Goal: Check status: Check status

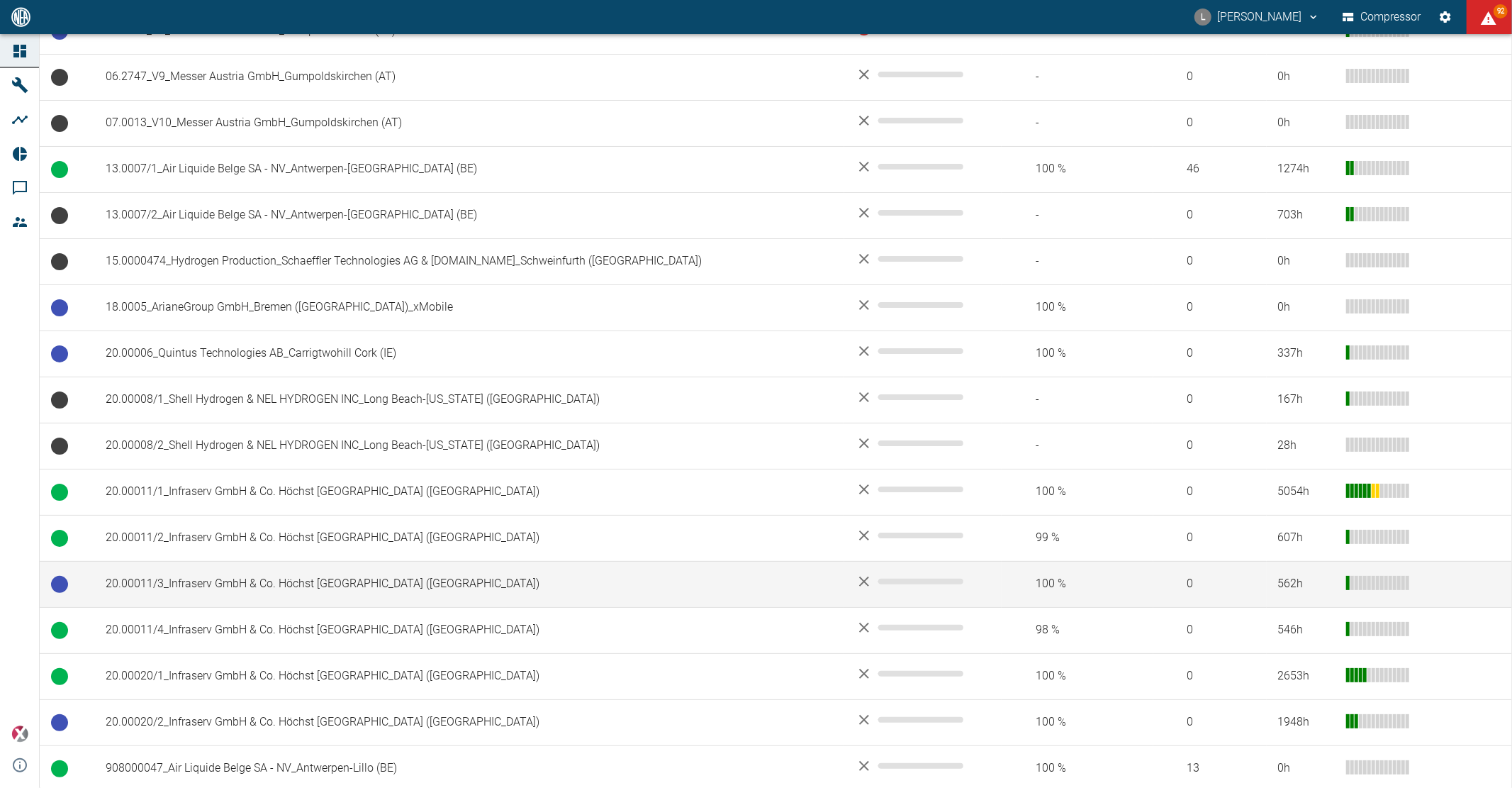
scroll to position [473, 0]
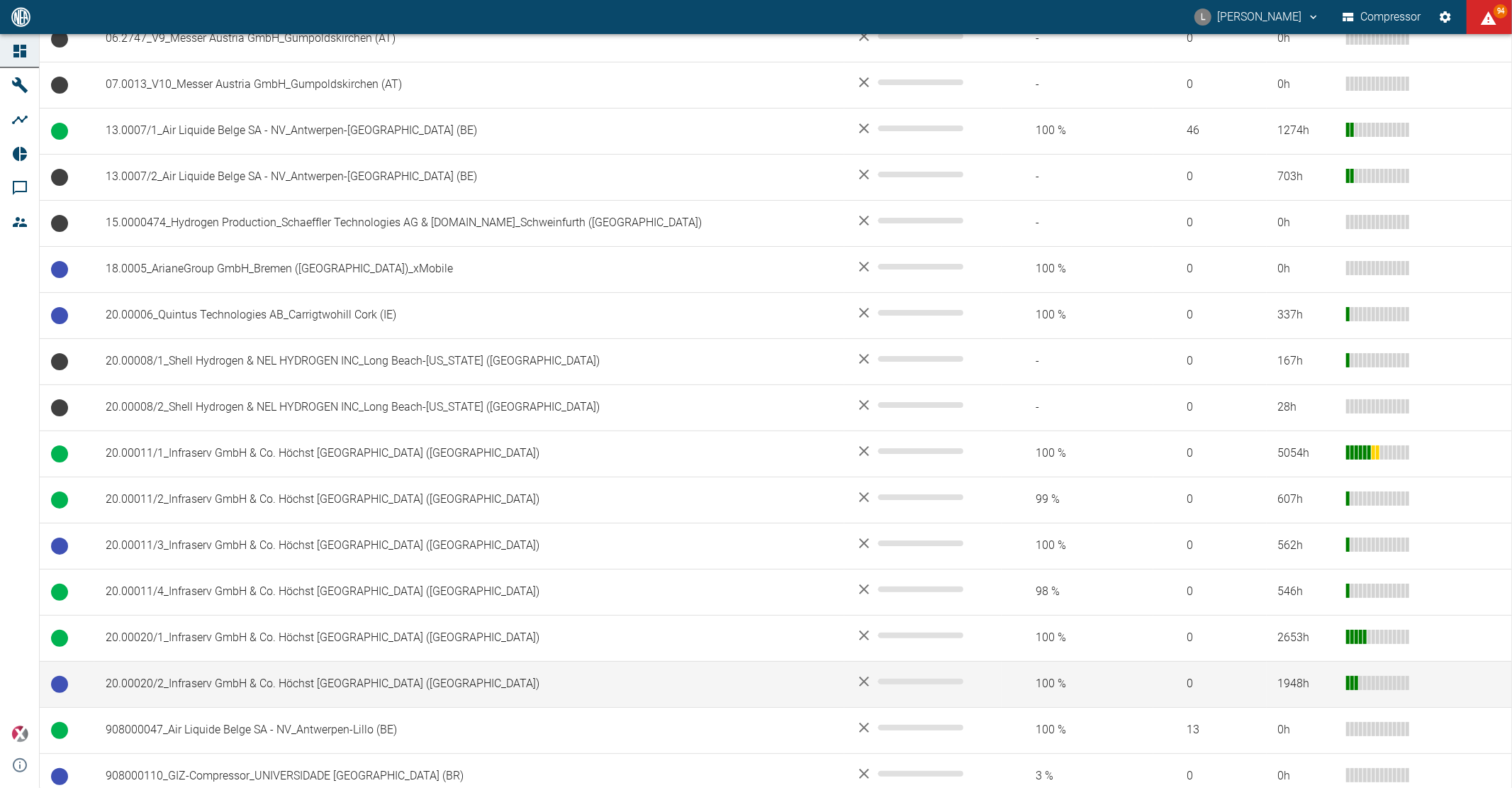
click at [213, 684] on td "20.00020/2_Infraserv GmbH & Co. Höchst KG_Frankfurt am Main (DE)" at bounding box center [469, 684] width 750 height 46
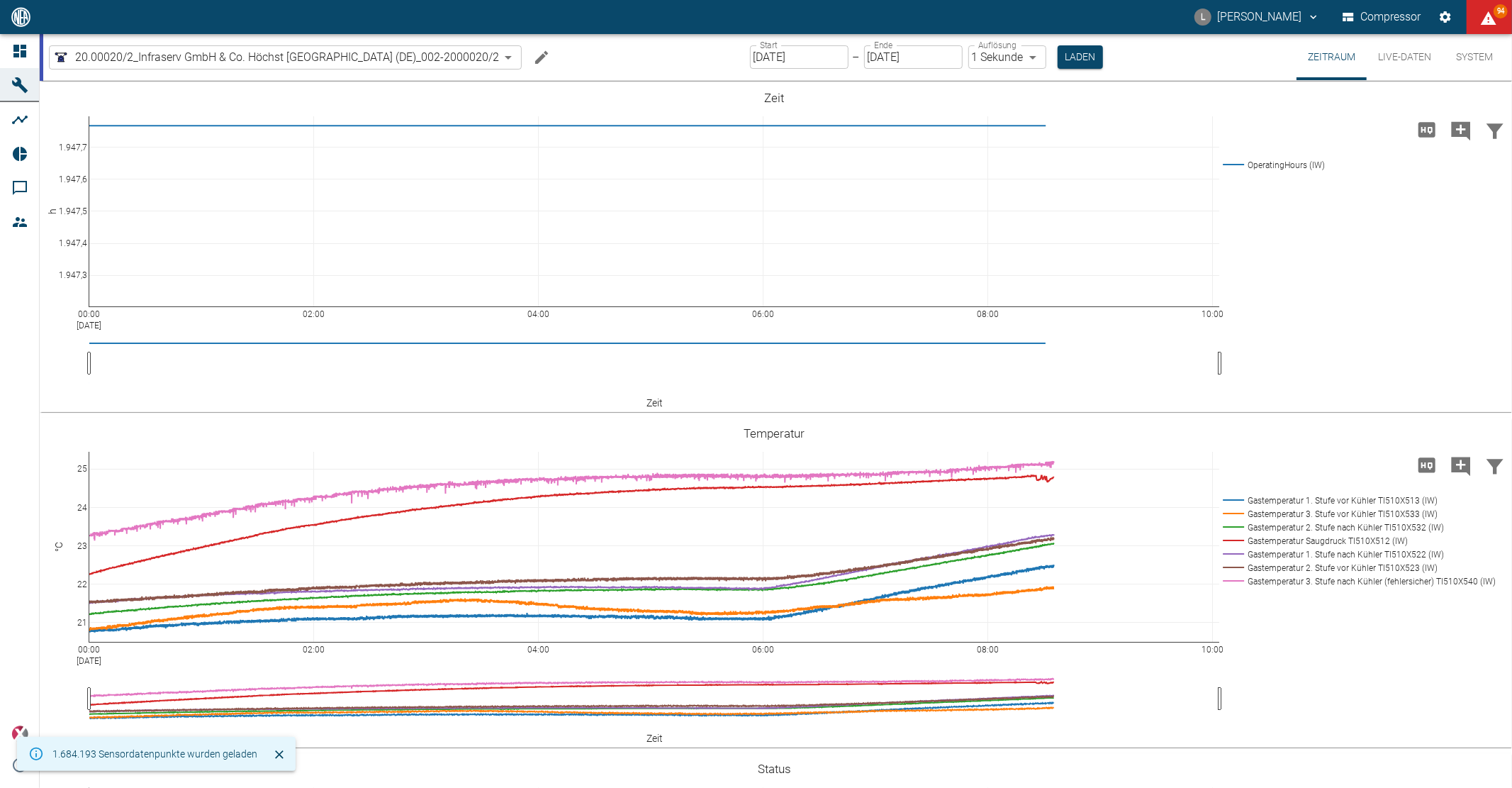
click at [828, 57] on input "26.09.2025" at bounding box center [800, 57] width 99 height 23
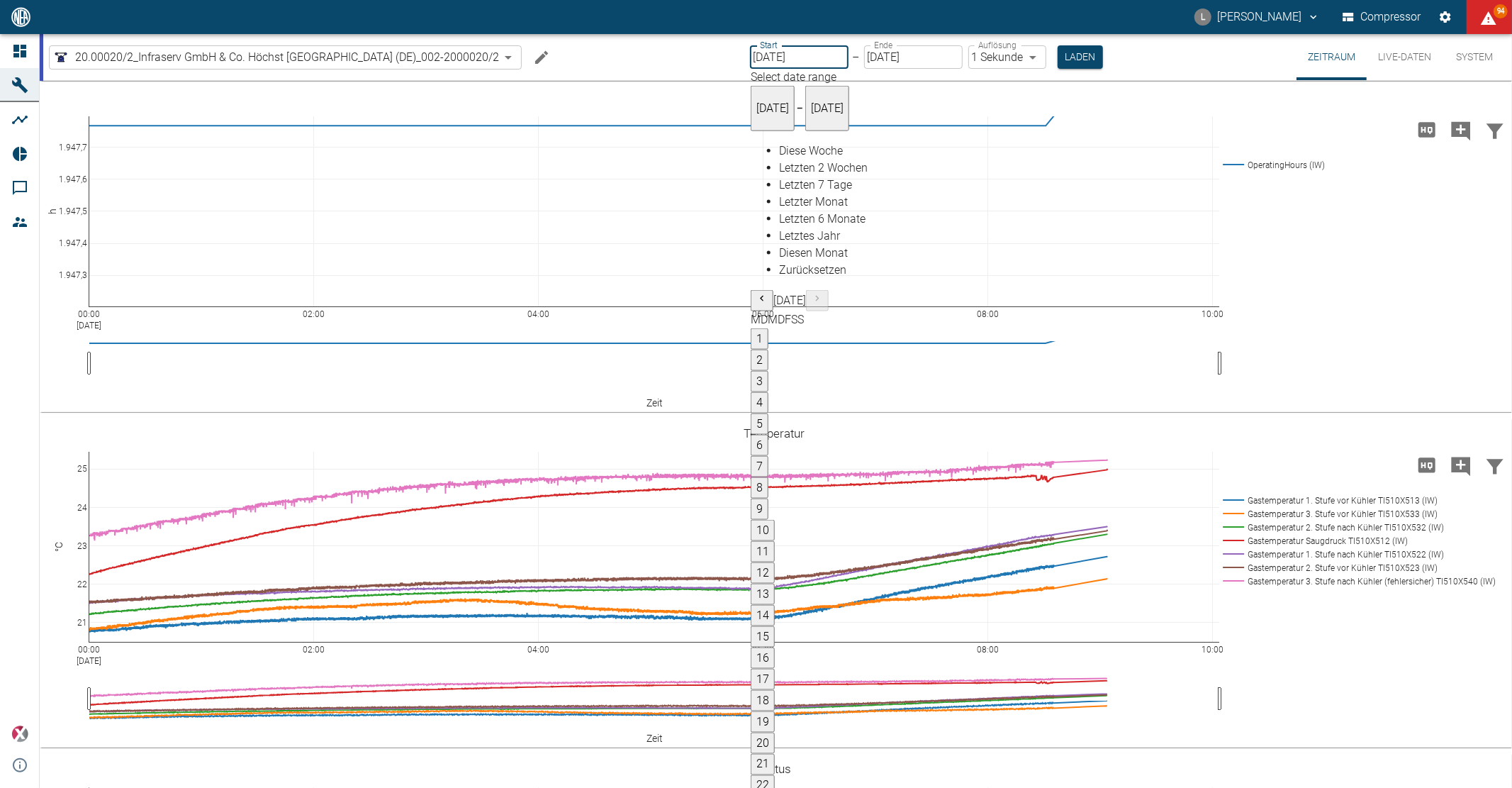
type input "22.09.2025"
type input "2min"
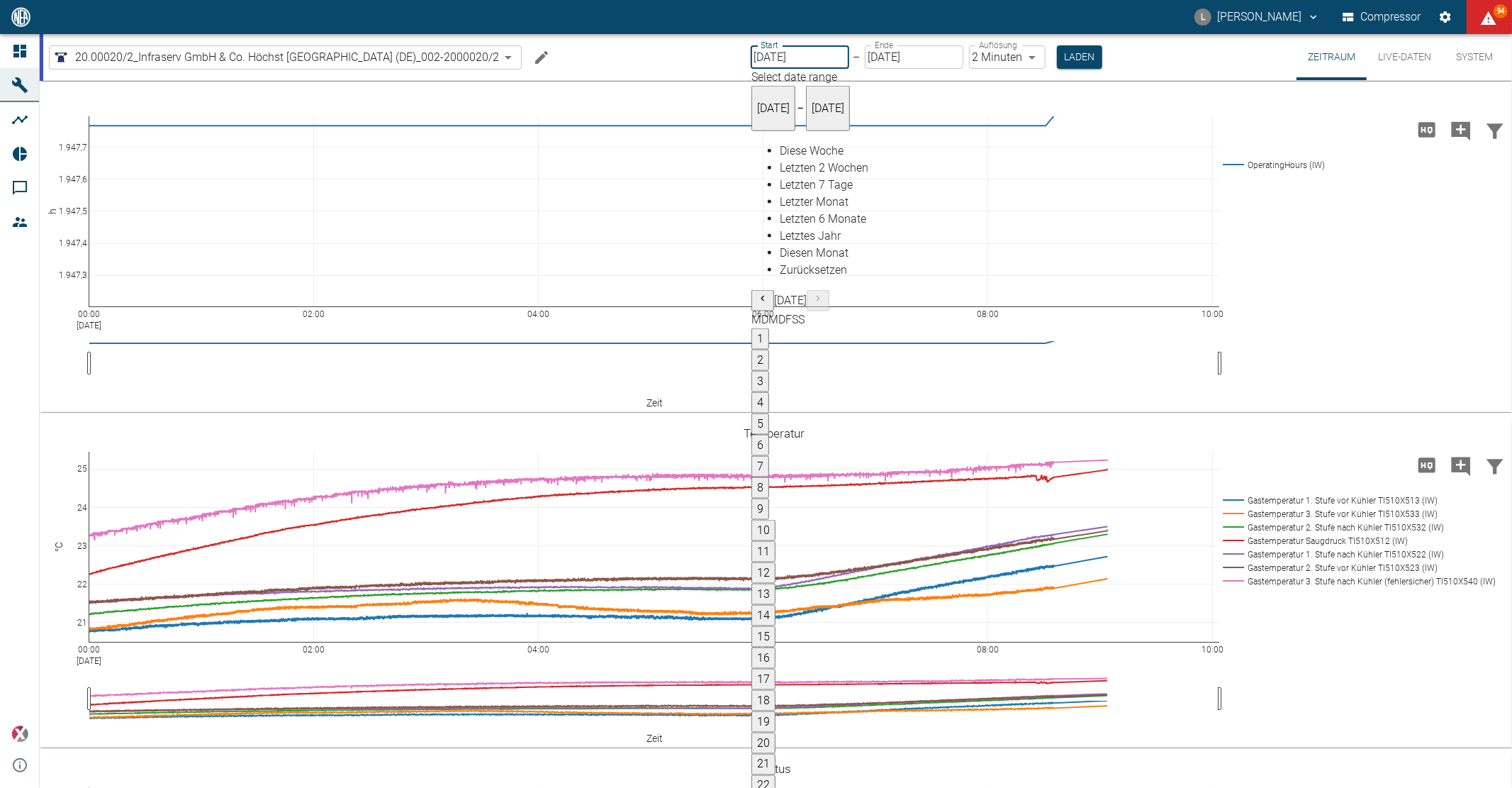
type input "26.09.2025"
type input "1sec"
type input "22.09.2025"
type input "2min"
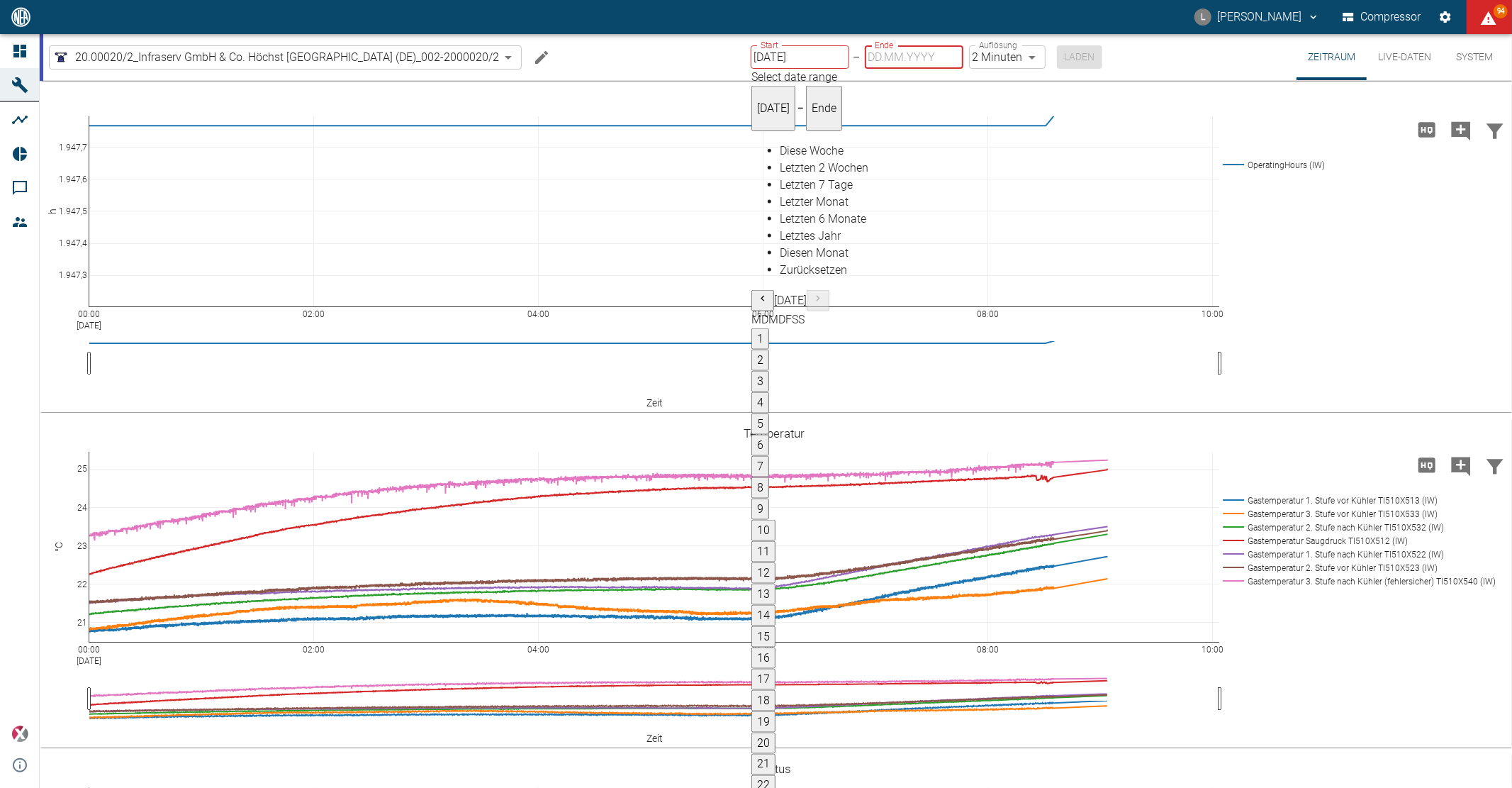
type input "26.09.2025"
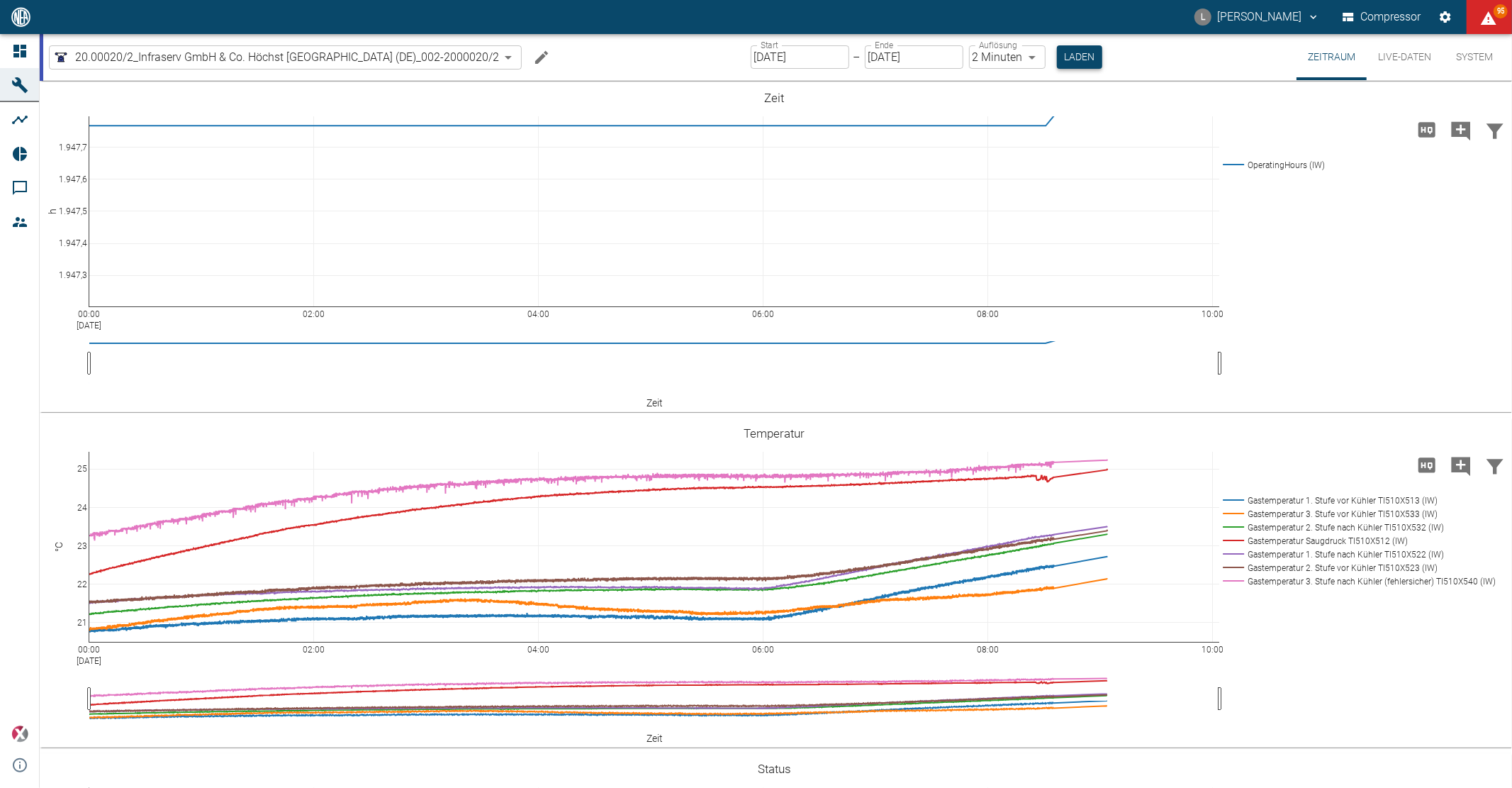
click at [1083, 61] on button "Laden" at bounding box center [1079, 57] width 46 height 23
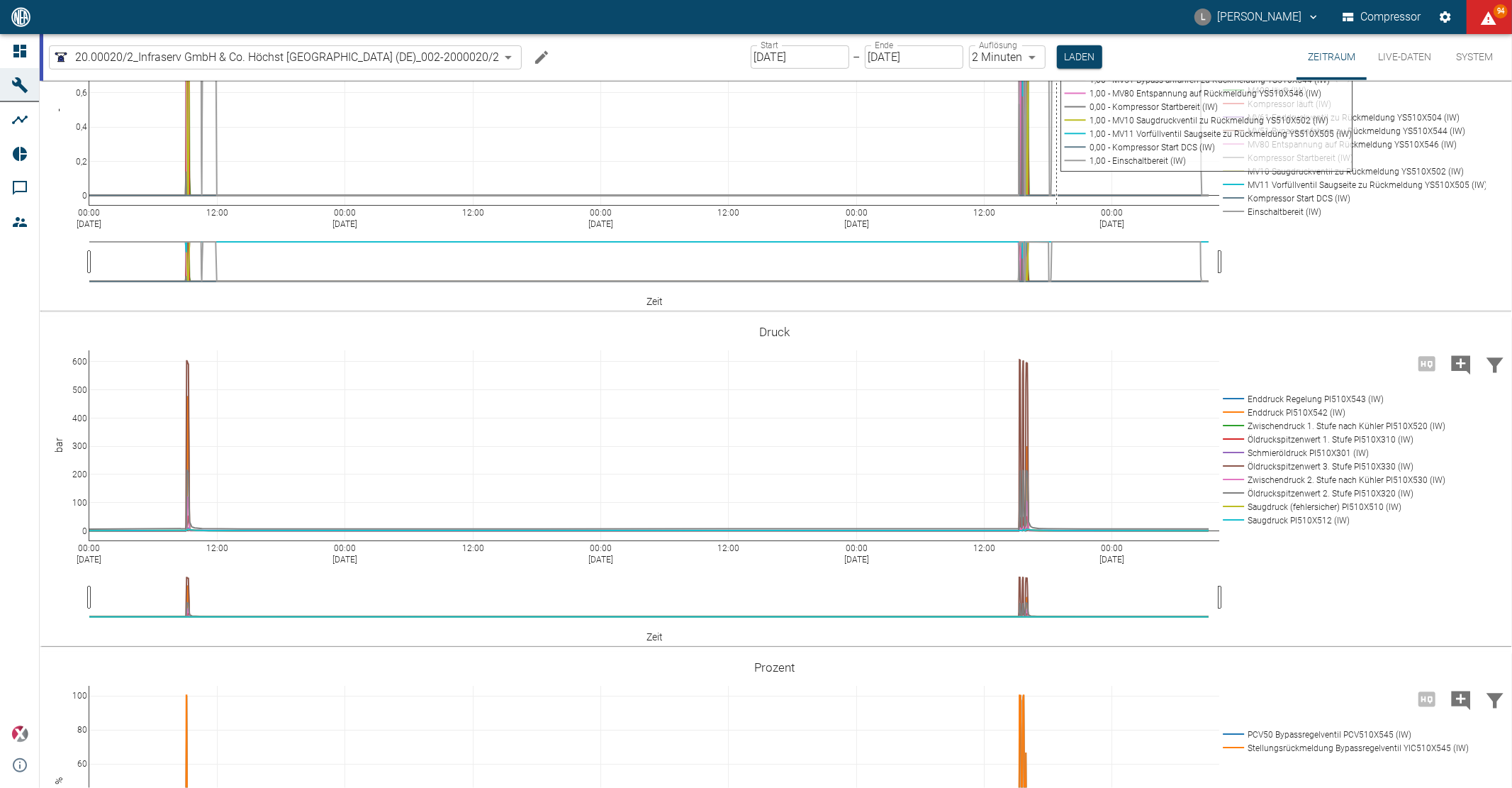
scroll to position [630, 0]
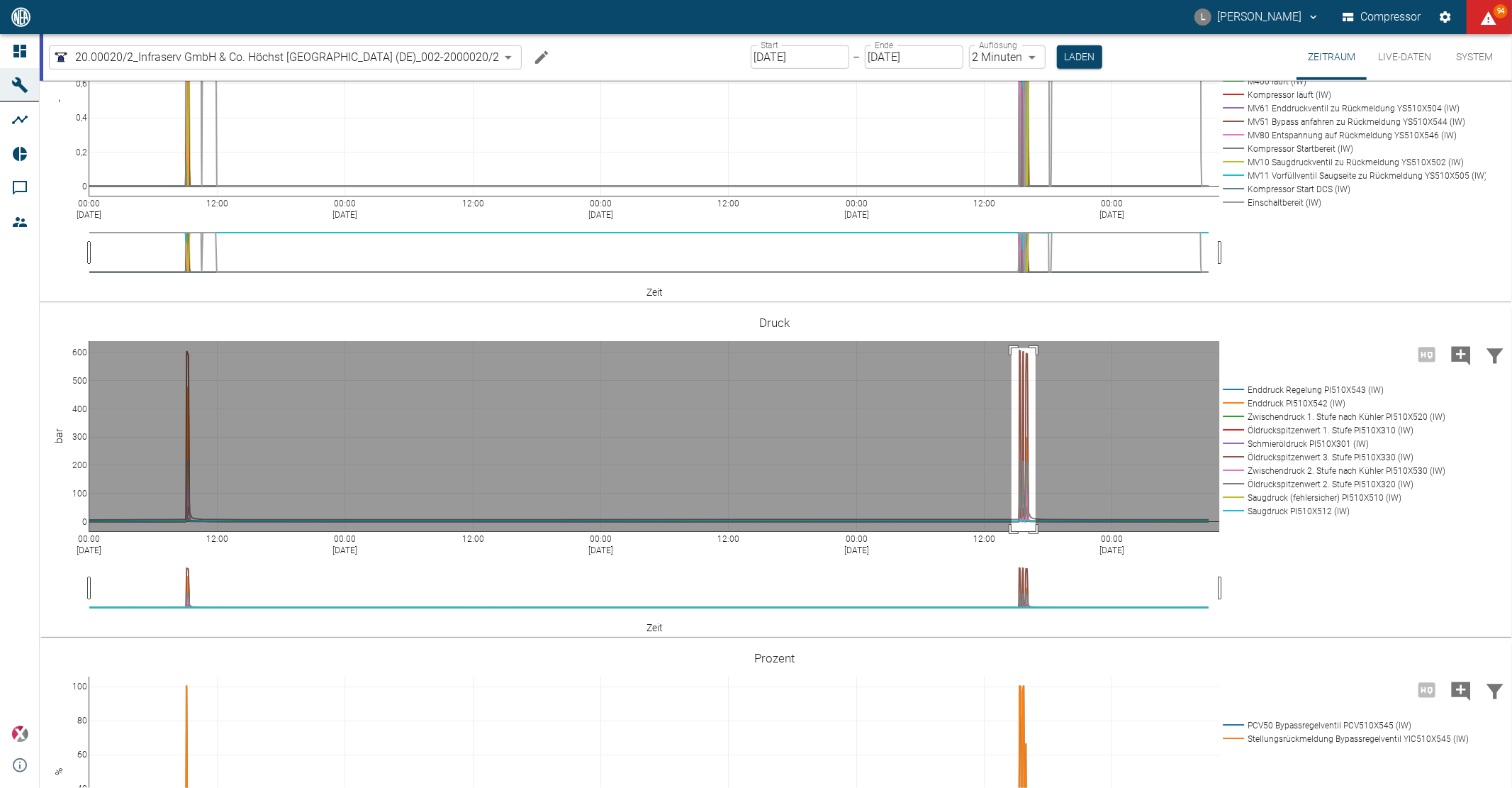
drag, startPoint x: 1012, startPoint y: 500, endPoint x: 1036, endPoint y: 690, distance: 191.5
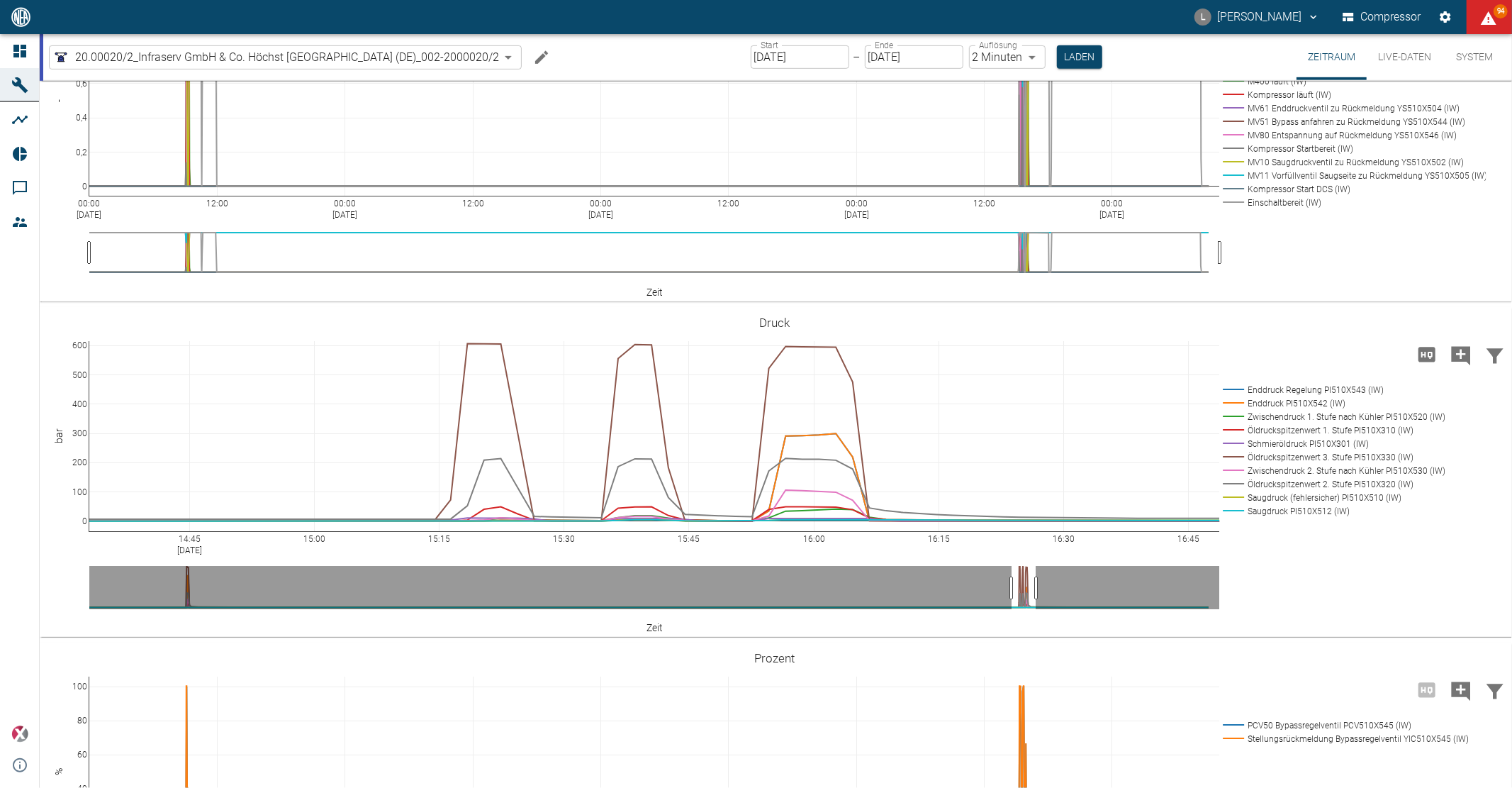
click at [825, 62] on input "22.09.2025" at bounding box center [800, 57] width 99 height 23
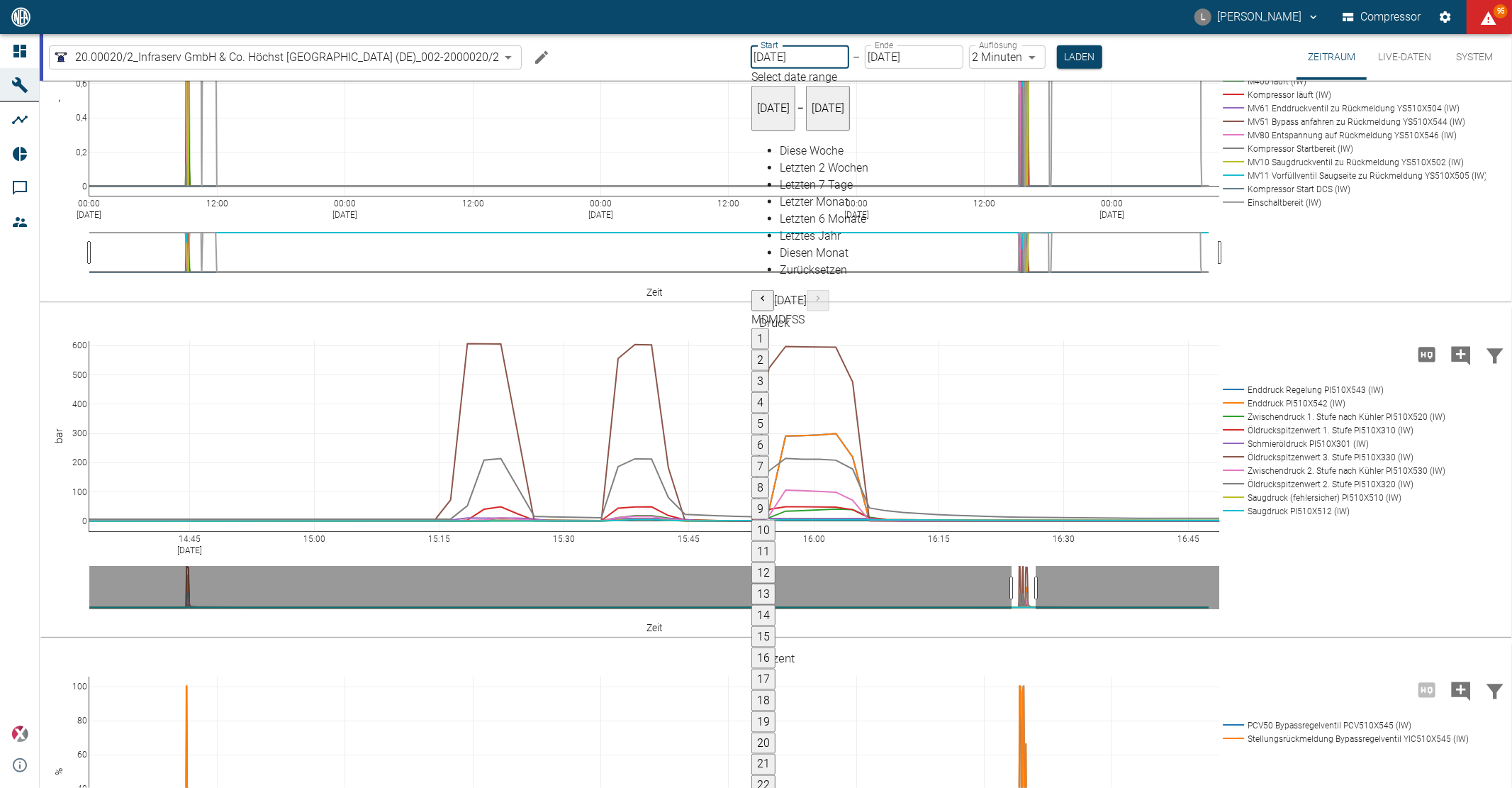
type input "[DATE]"
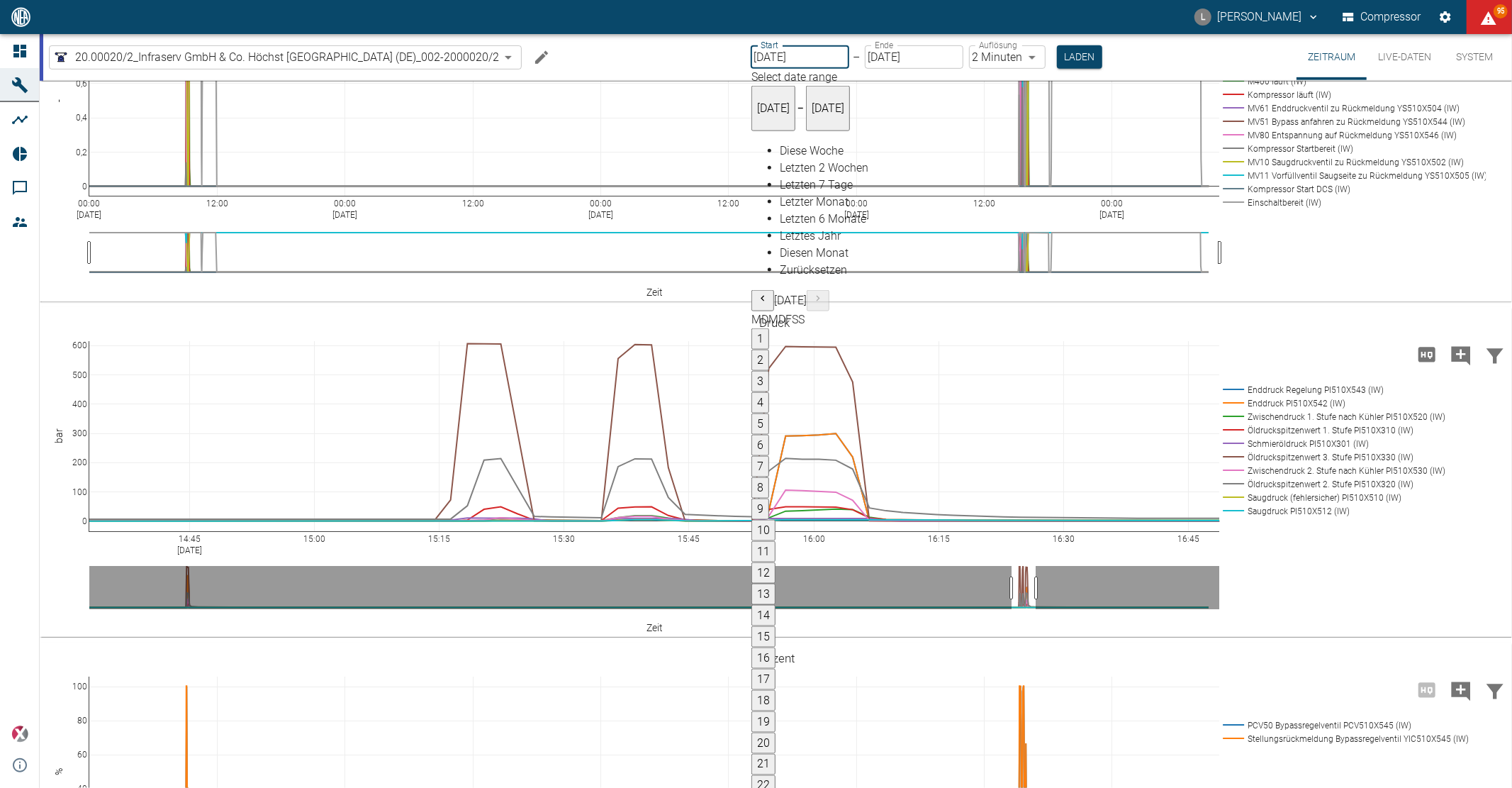
type input "1sec"
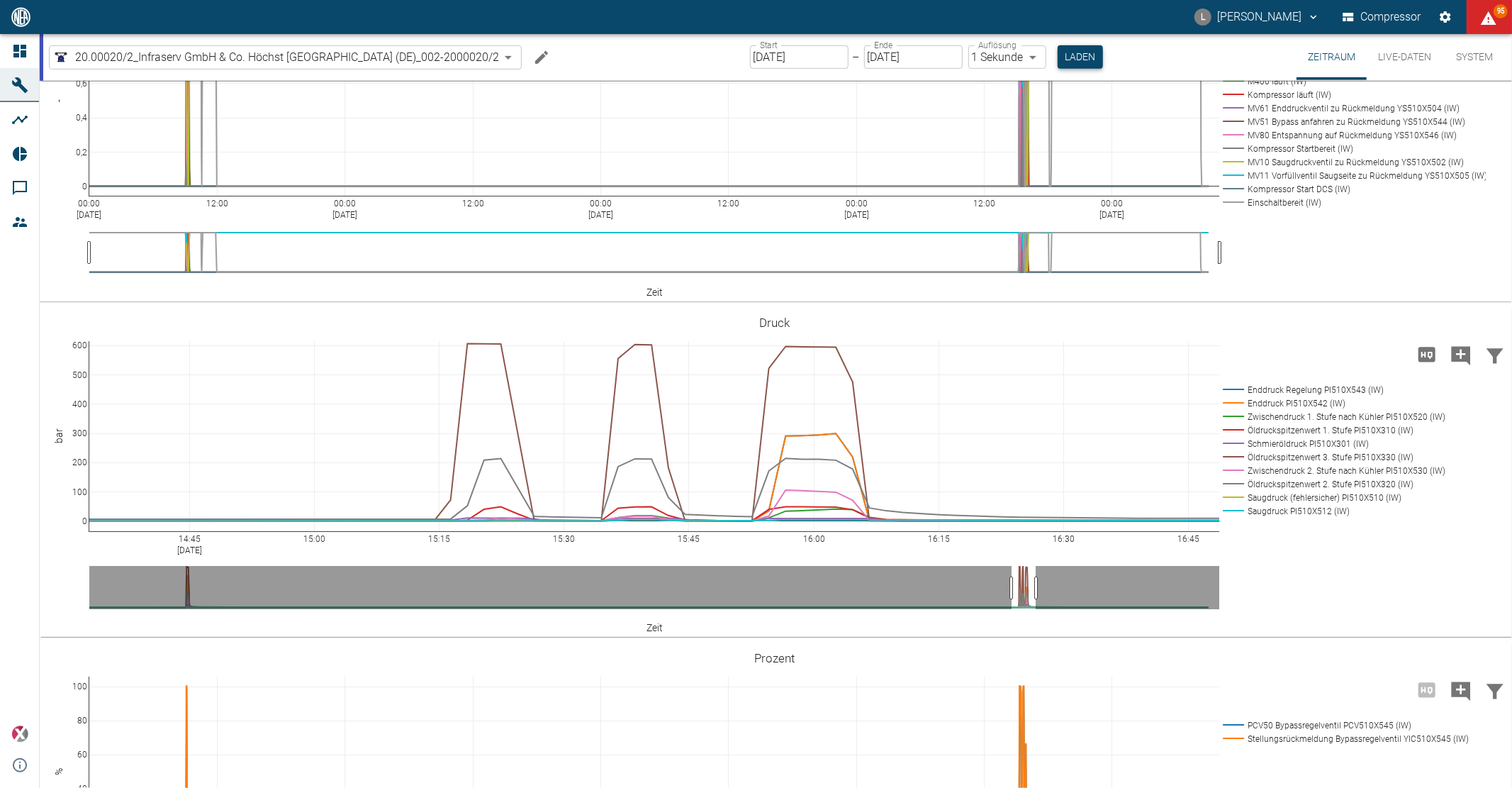
click at [1081, 67] on button "Laden" at bounding box center [1080, 57] width 46 height 23
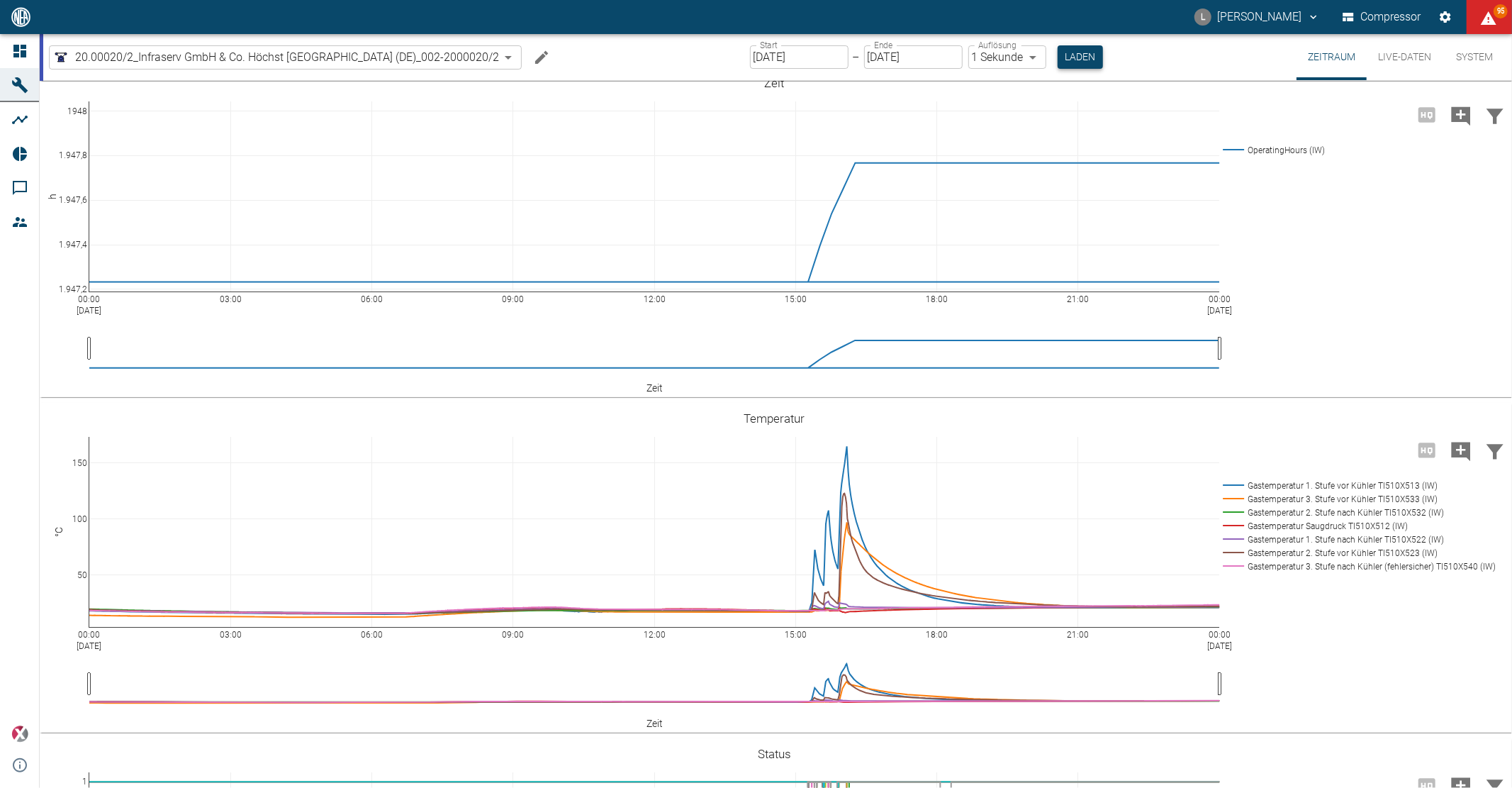
scroll to position [630, 0]
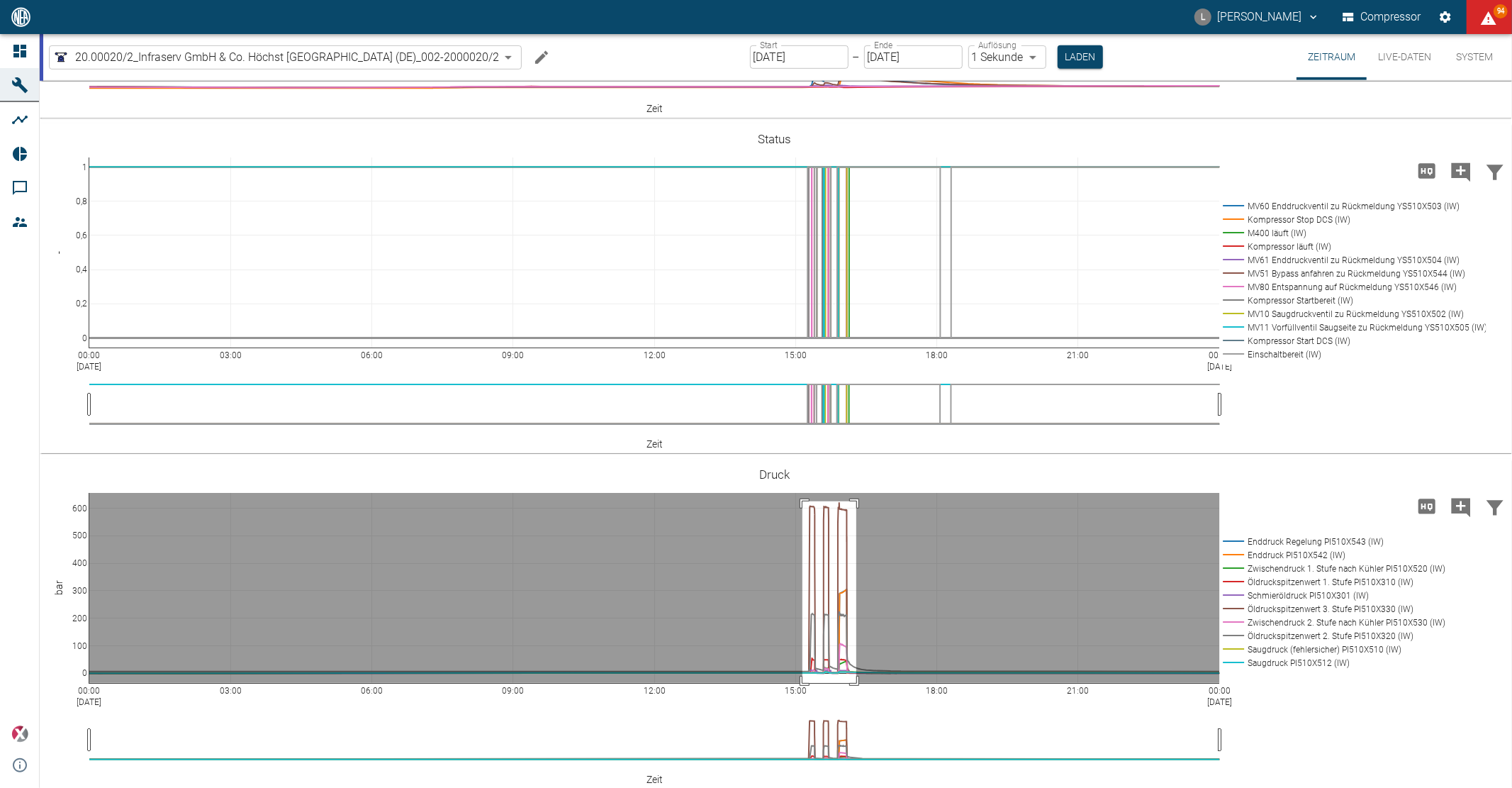
drag, startPoint x: 803, startPoint y: 502, endPoint x: 857, endPoint y: 692, distance: 197.5
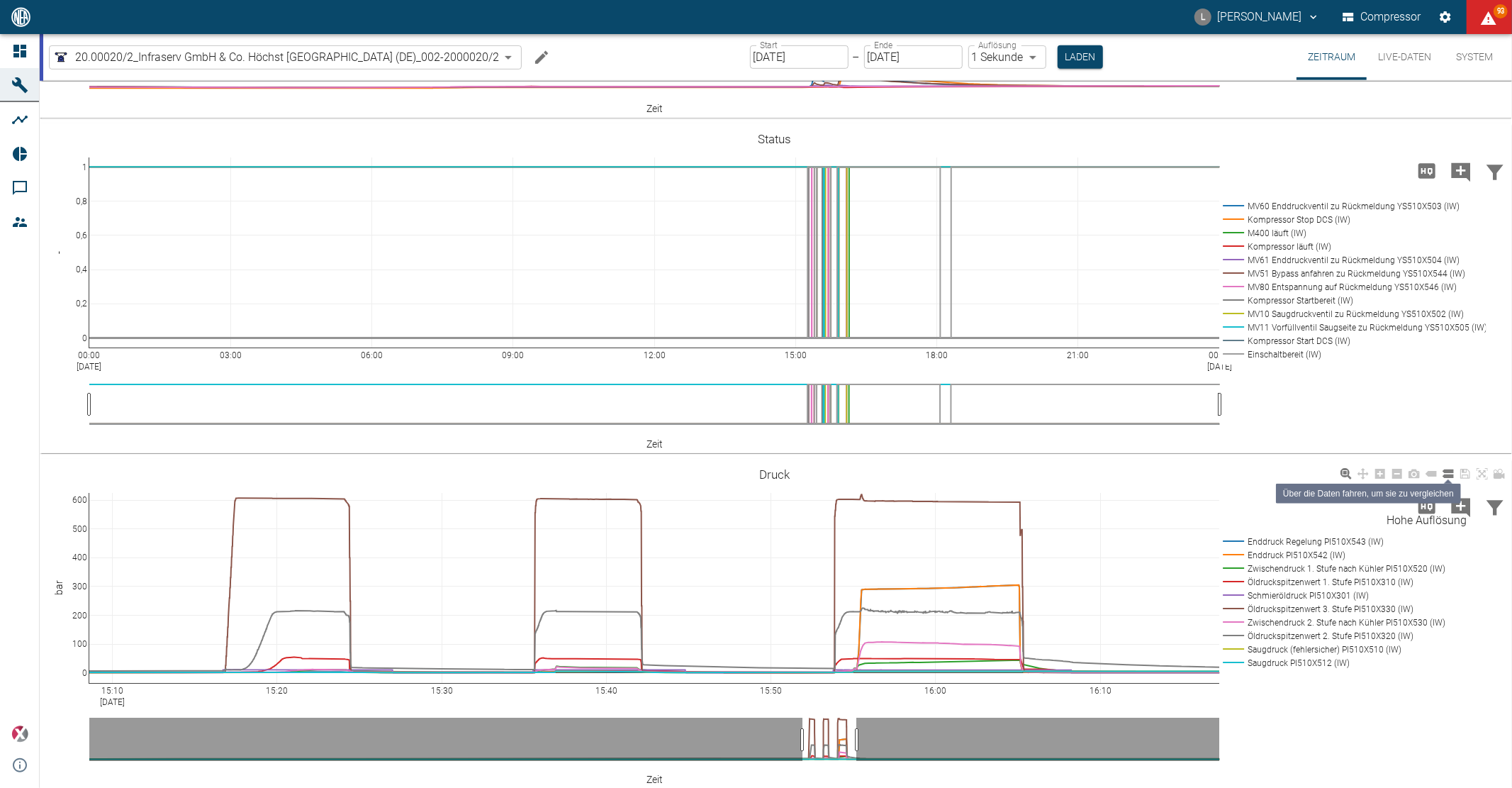
click at [1445, 475] on icon at bounding box center [1448, 473] width 11 height 8
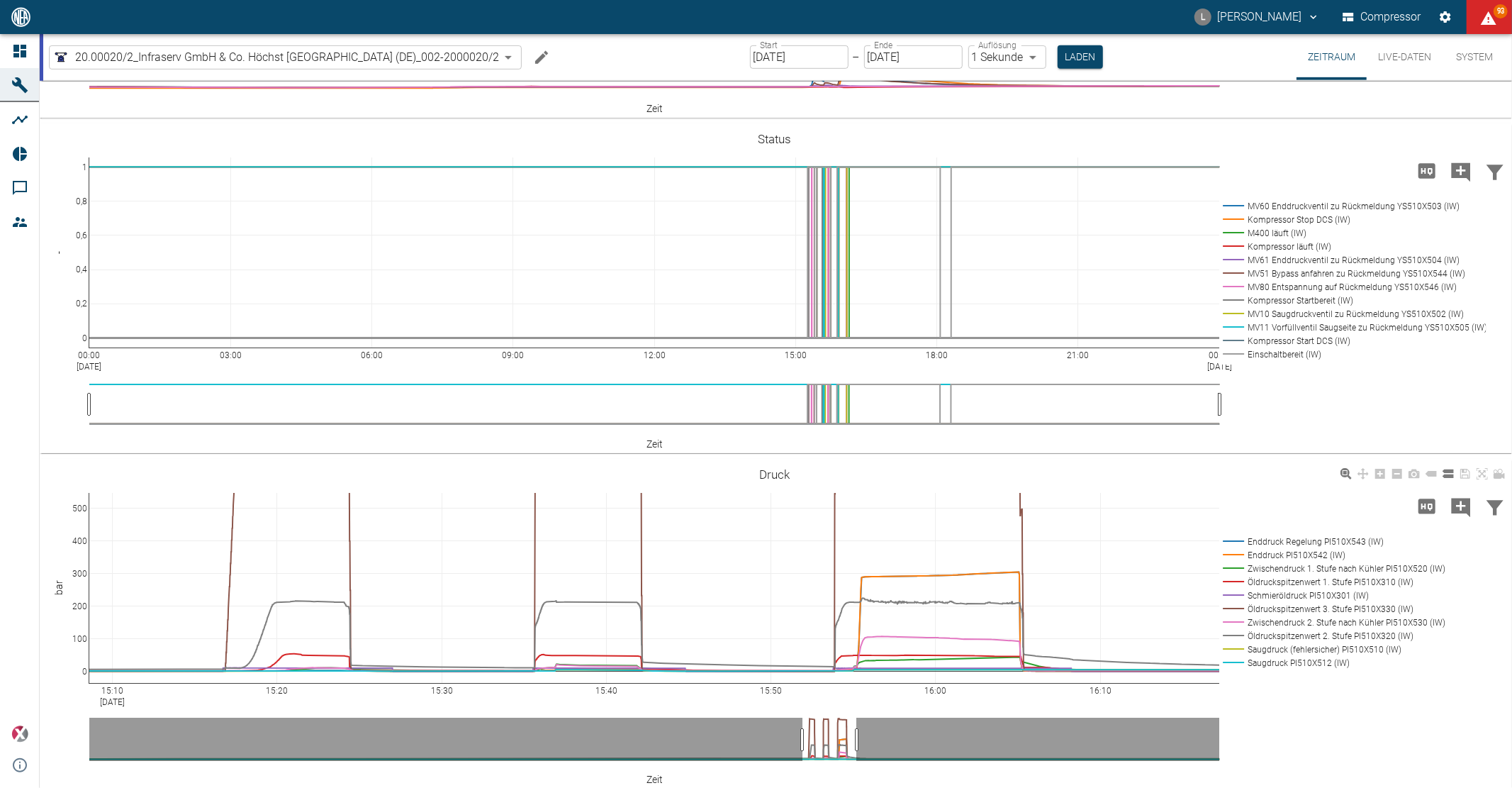
drag, startPoint x: 84, startPoint y: 494, endPoint x: 733, endPoint y: 541, distance: 650.7
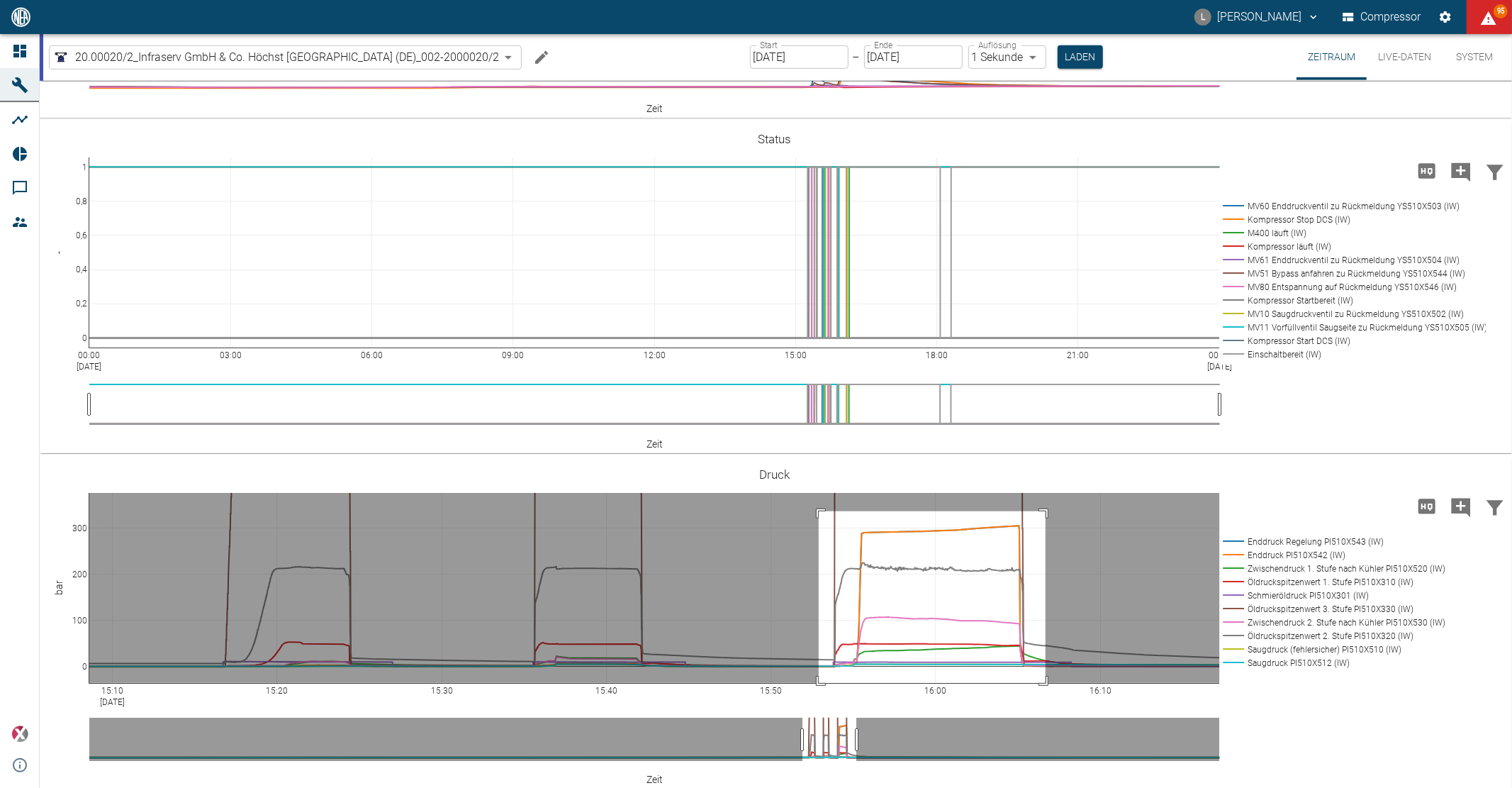
drag, startPoint x: 819, startPoint y: 511, endPoint x: 1046, endPoint y: 704, distance: 298.0
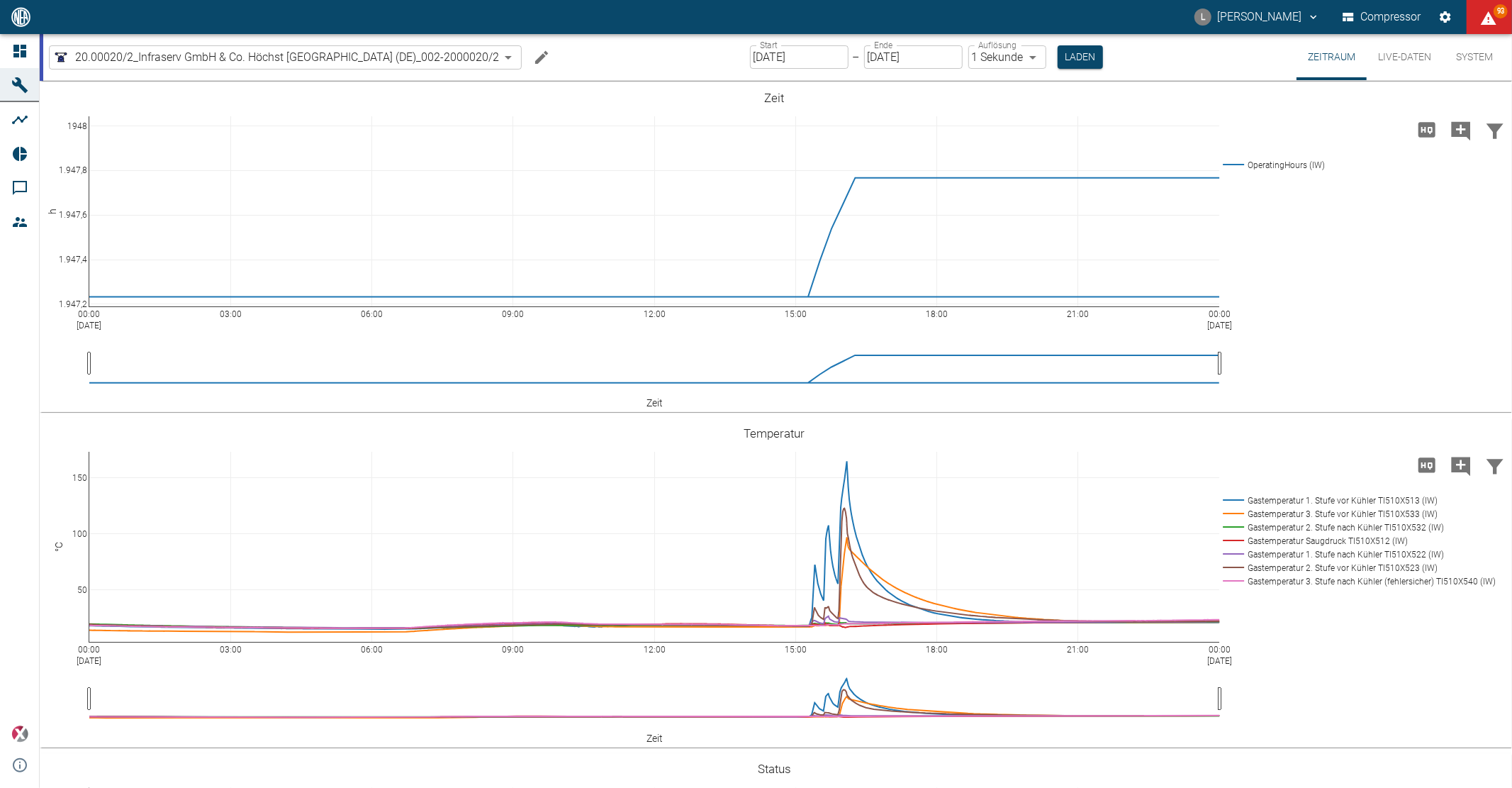
scroll to position [630, 0]
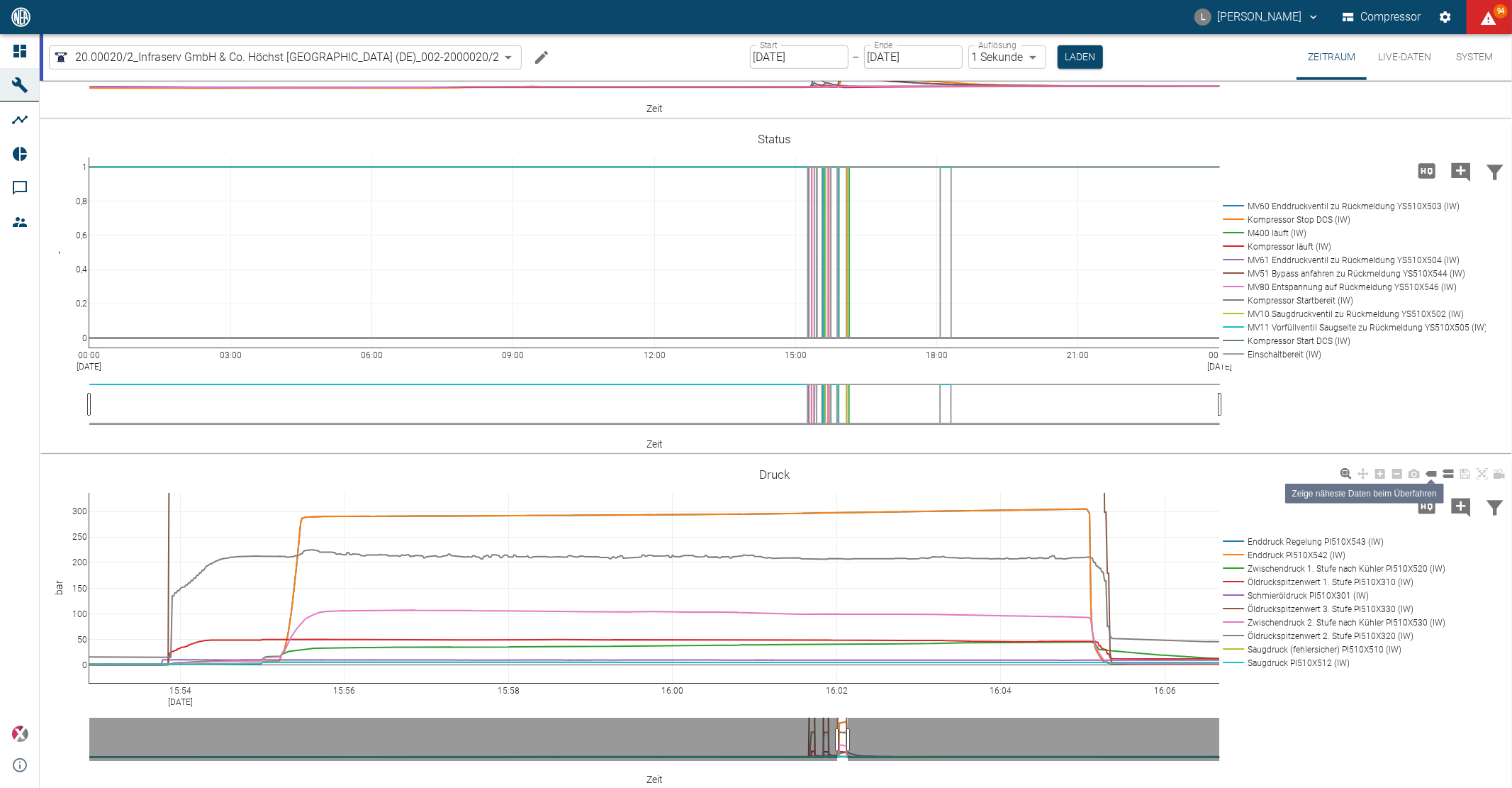
click at [1427, 476] on icon at bounding box center [1431, 473] width 11 height 11
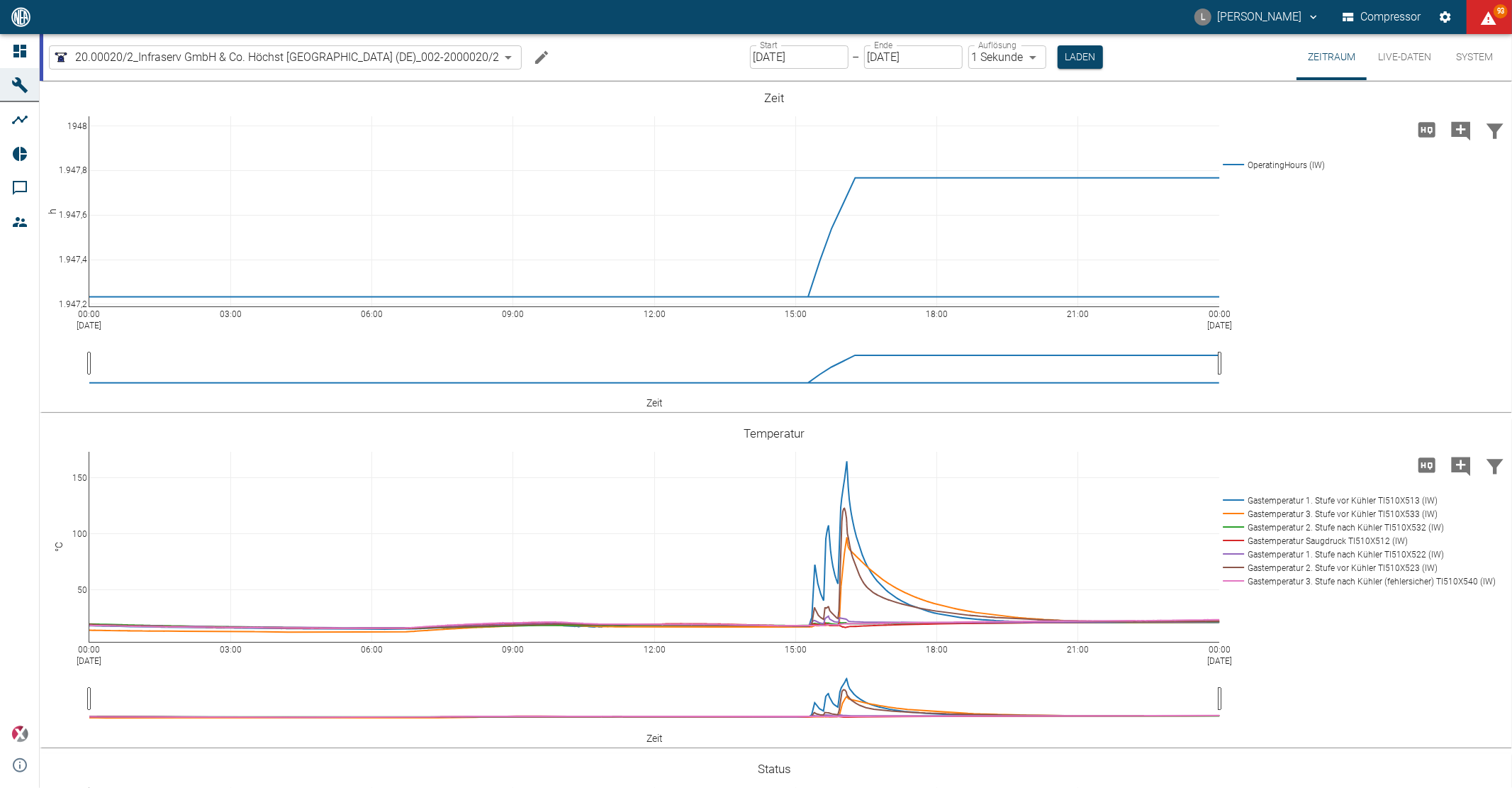
scroll to position [630, 0]
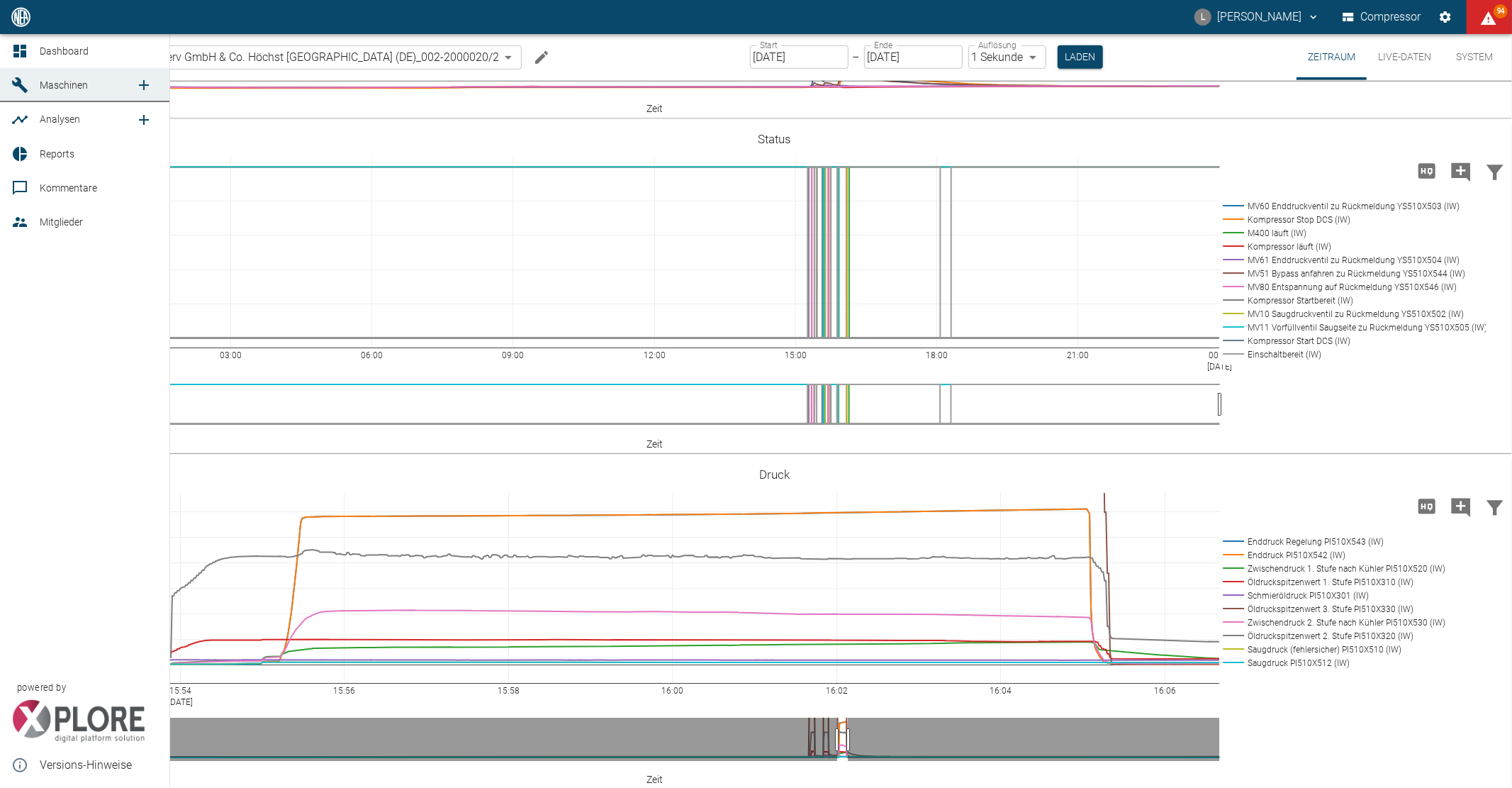
click at [11, 48] on icon at bounding box center [19, 51] width 17 height 17
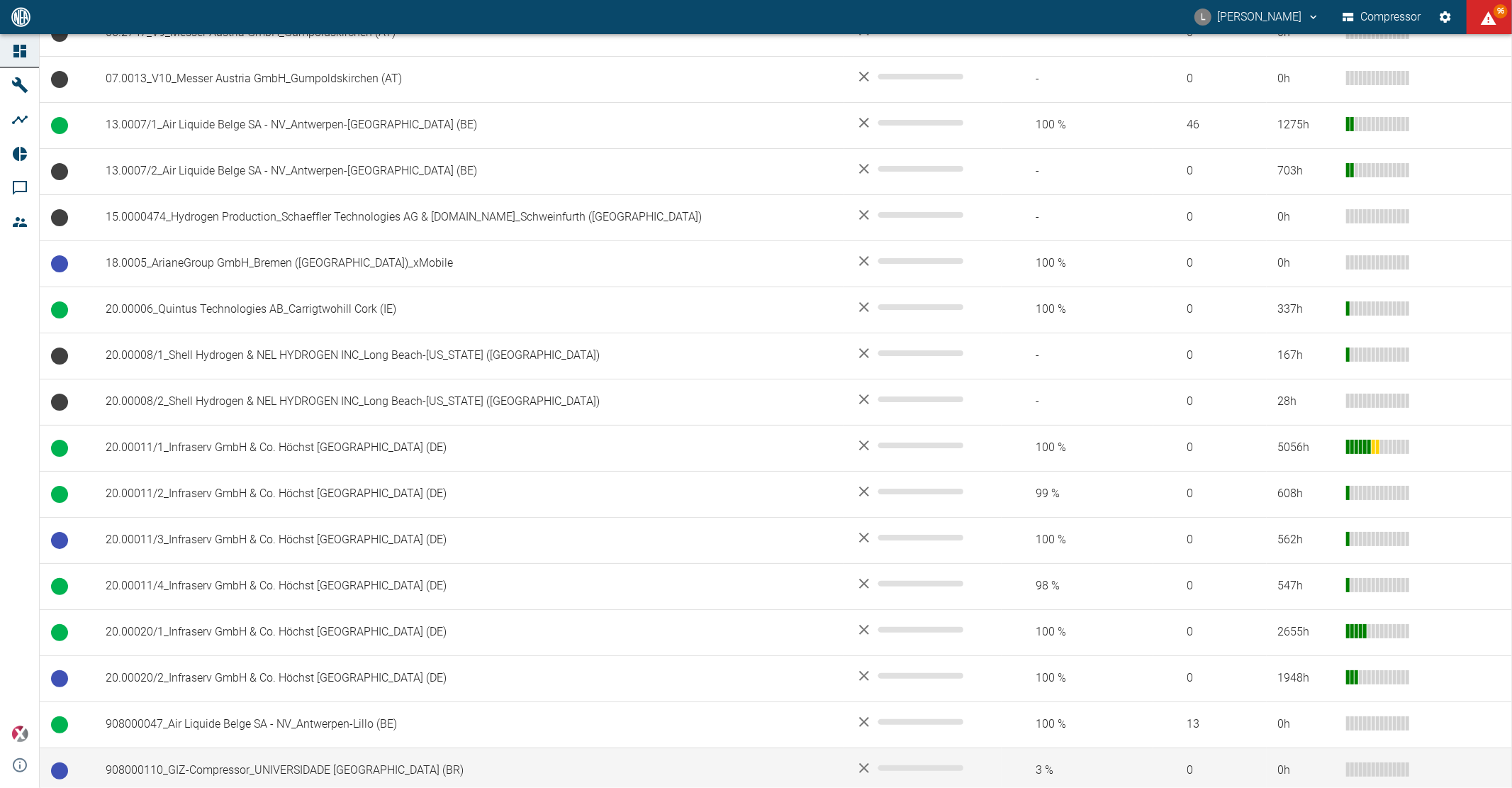
scroll to position [630, 0]
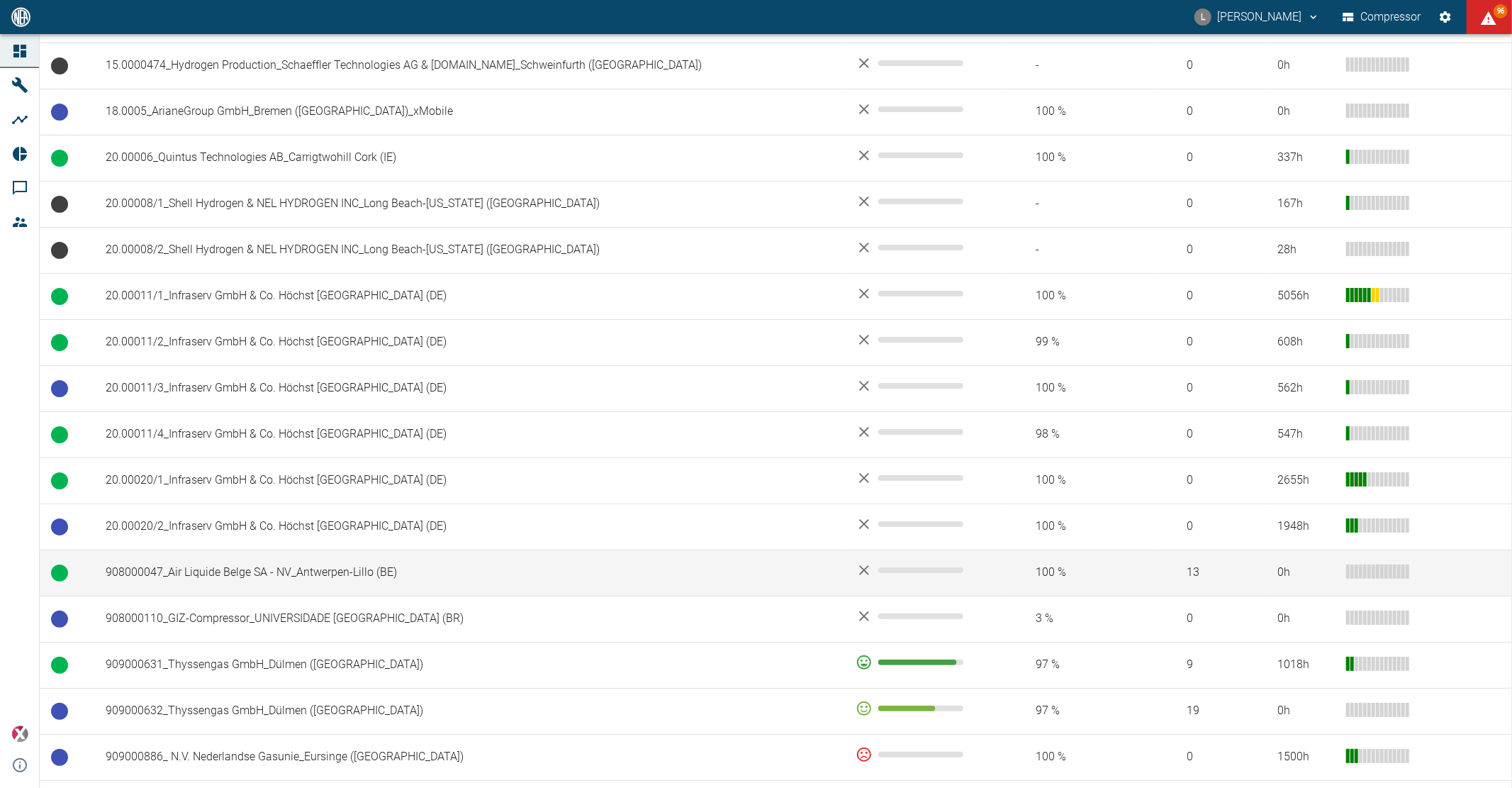
click at [262, 575] on td "908000047_Air Liquide Belge SA - NV_Antwerpen-Lillo (BE)" at bounding box center [469, 573] width 750 height 46
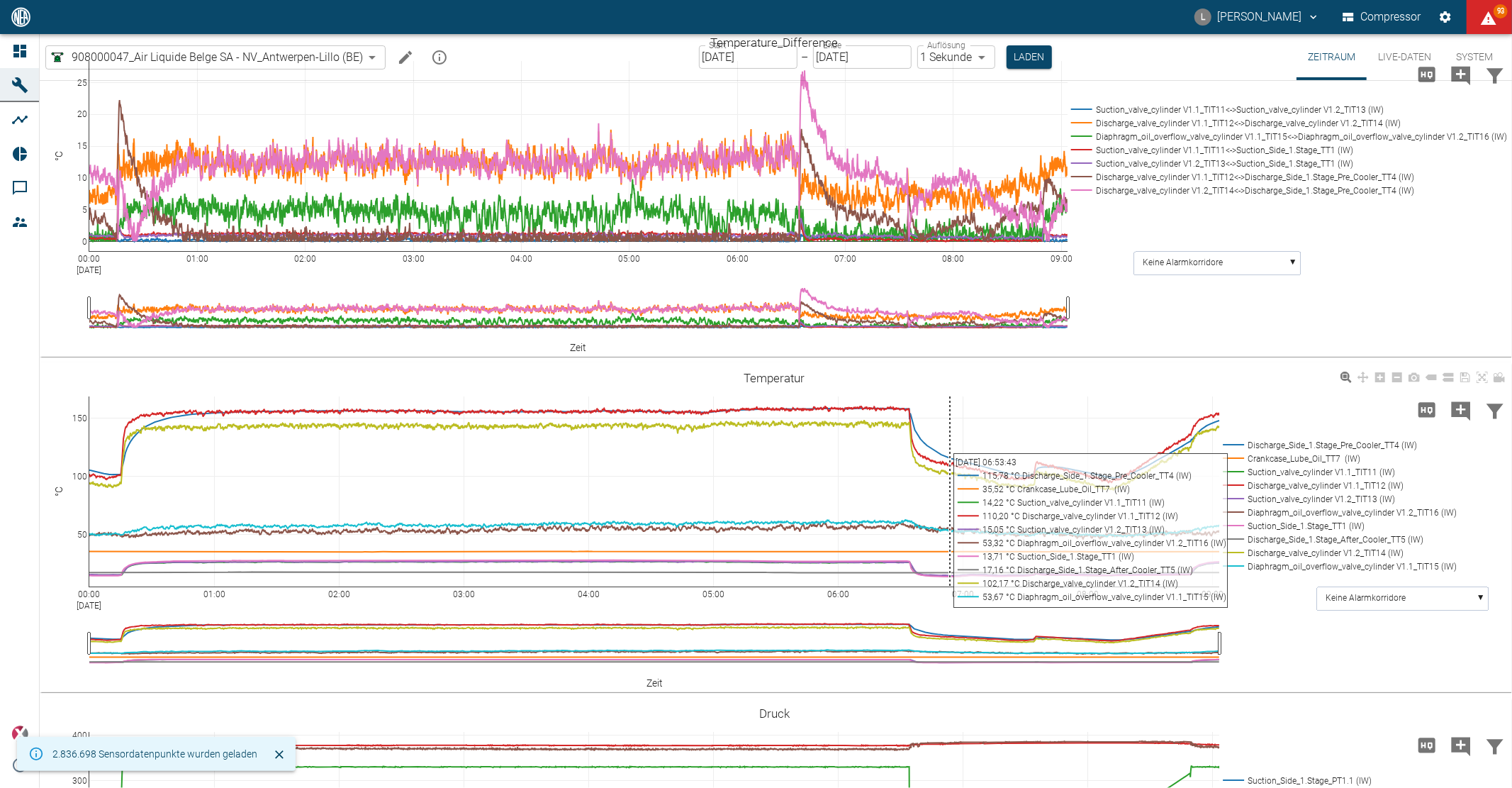
scroll to position [551, 0]
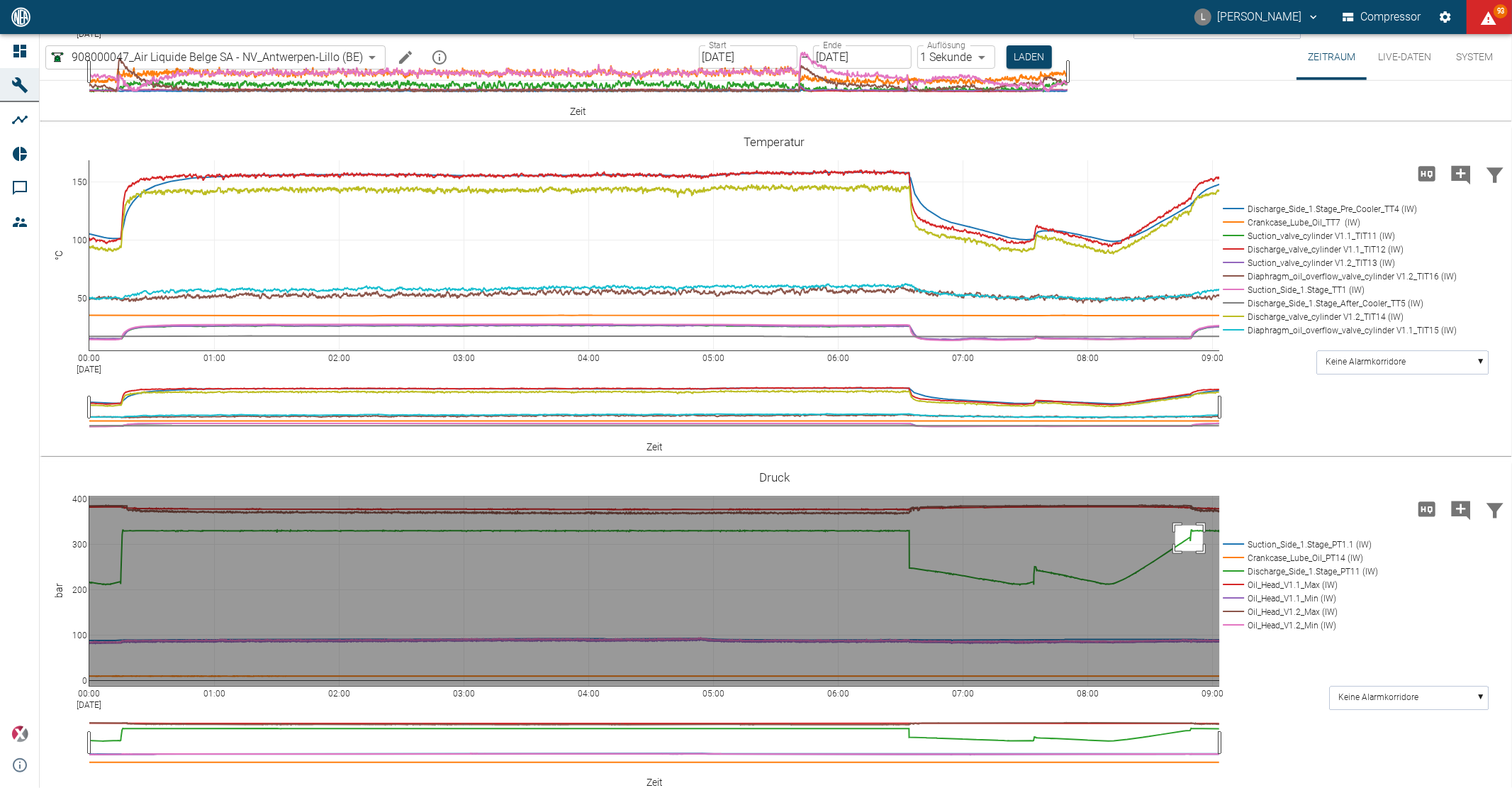
drag, startPoint x: 1176, startPoint y: 601, endPoint x: 1204, endPoint y: 628, distance: 38.9
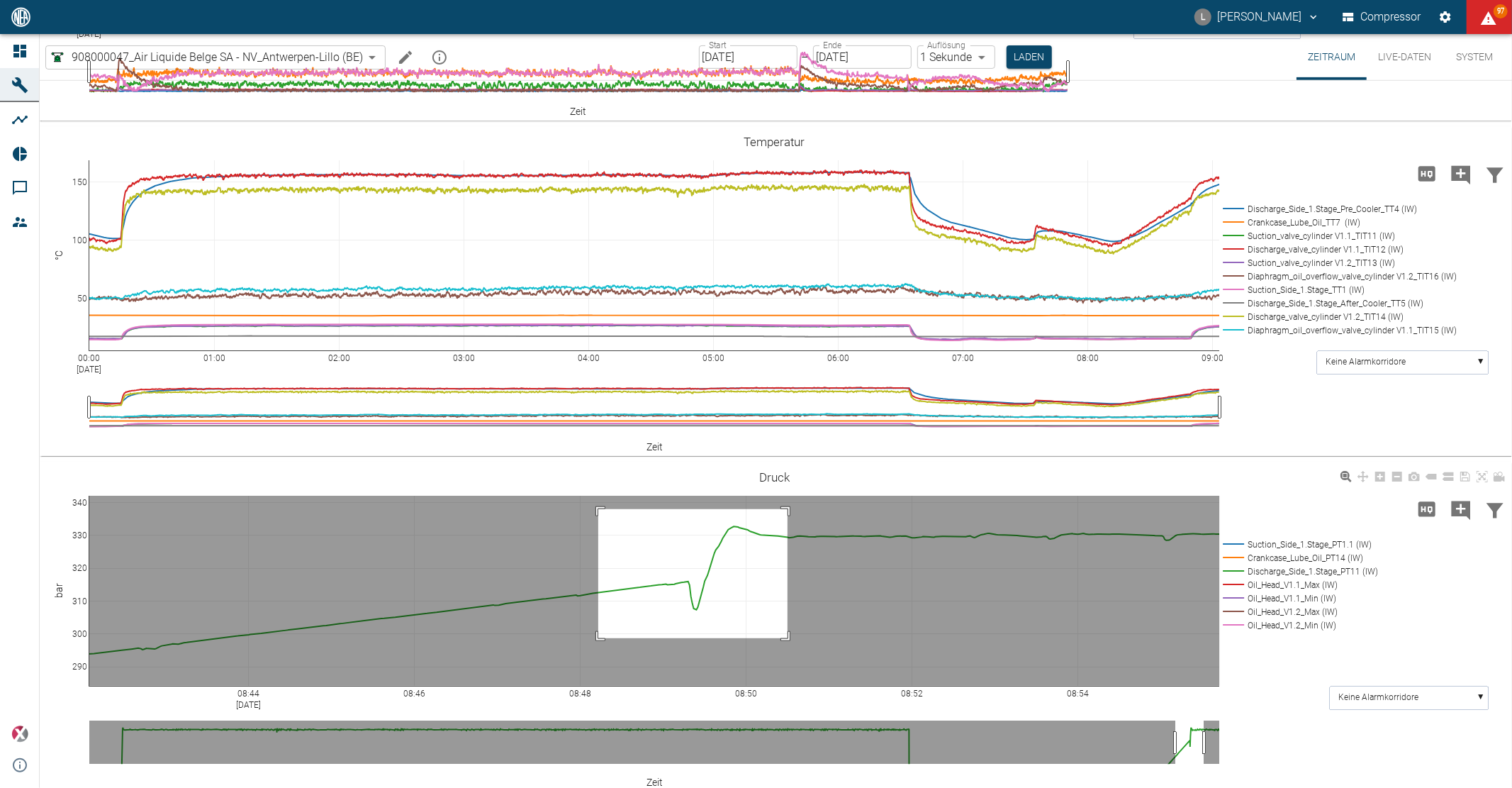
drag, startPoint x: 599, startPoint y: 585, endPoint x: 786, endPoint y: 704, distance: 221.7
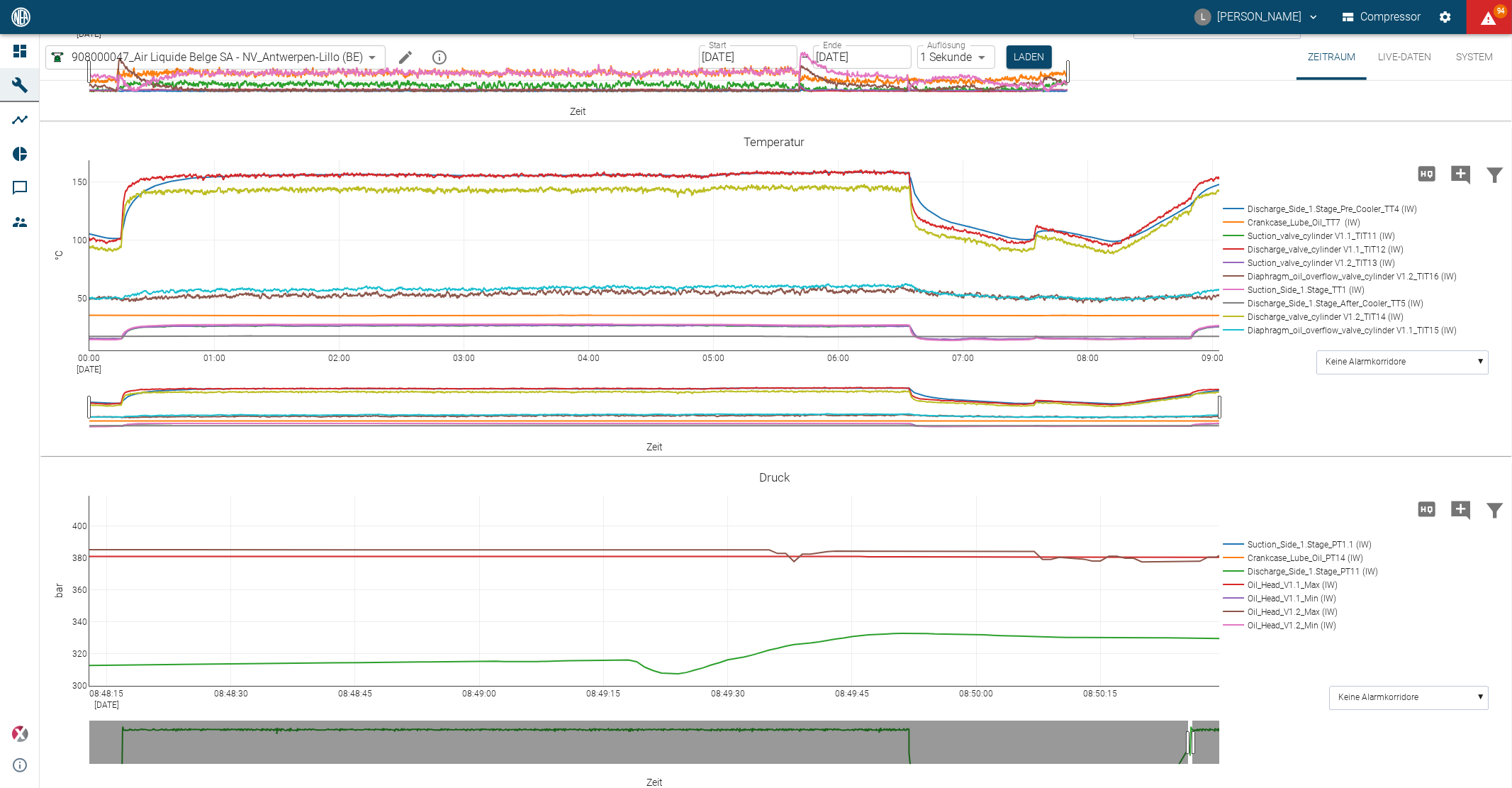
drag, startPoint x: 81, startPoint y: 574, endPoint x: 78, endPoint y: 704, distance: 130.0
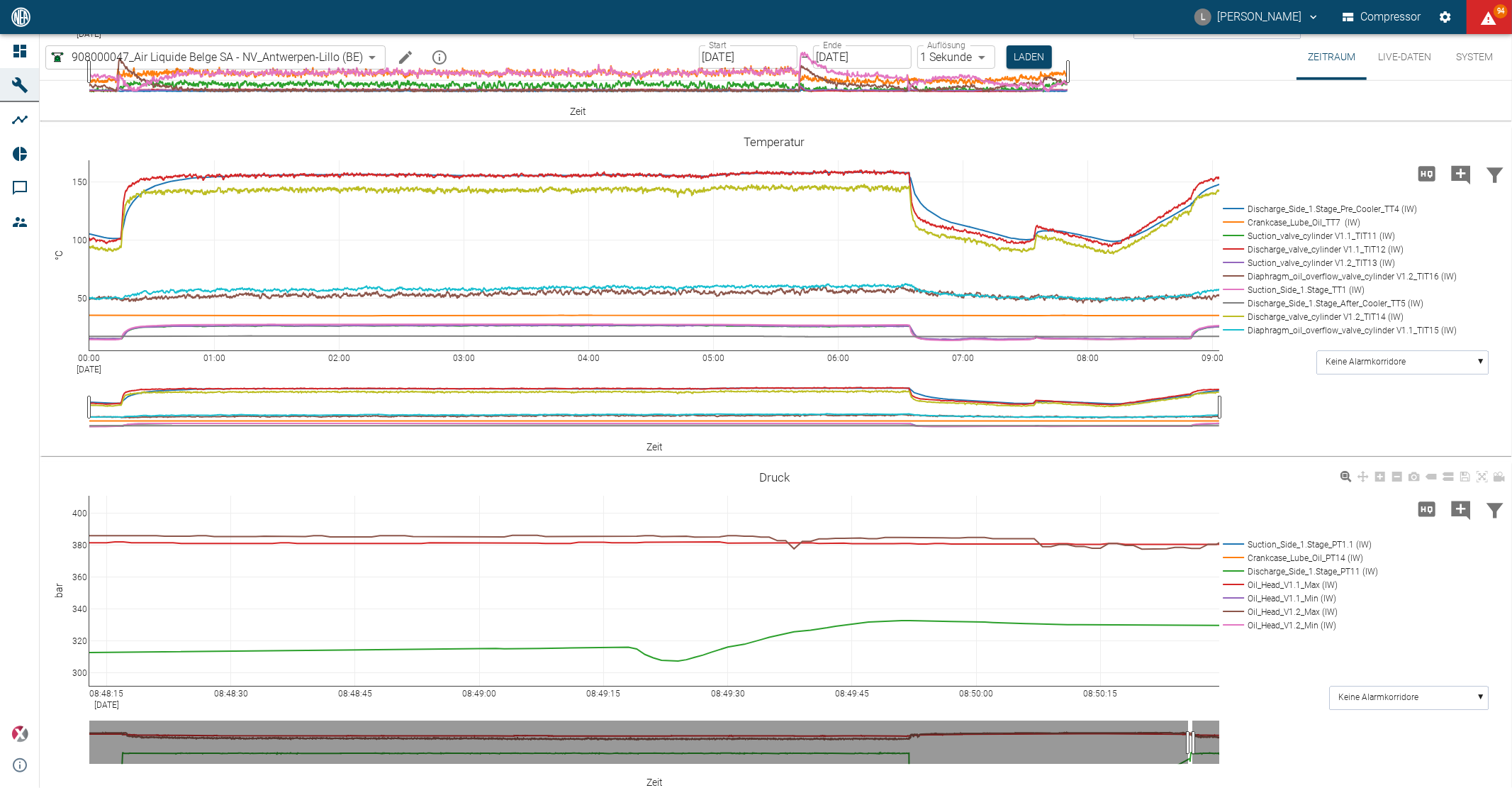
drag, startPoint x: 78, startPoint y: 703, endPoint x: 81, endPoint y: 689, distance: 14.3
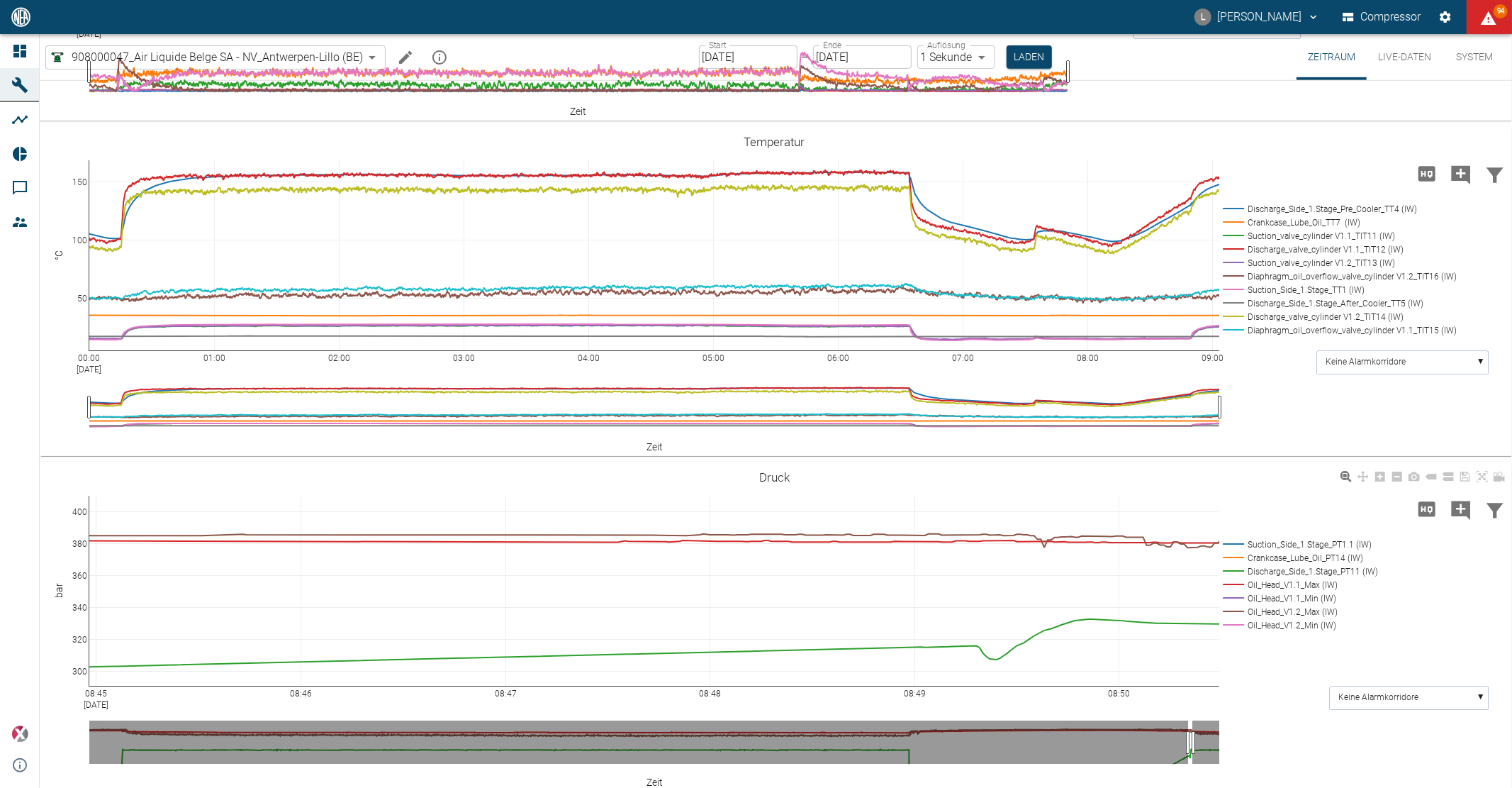
drag, startPoint x: 93, startPoint y: 765, endPoint x: 812, endPoint y: 697, distance: 722.2
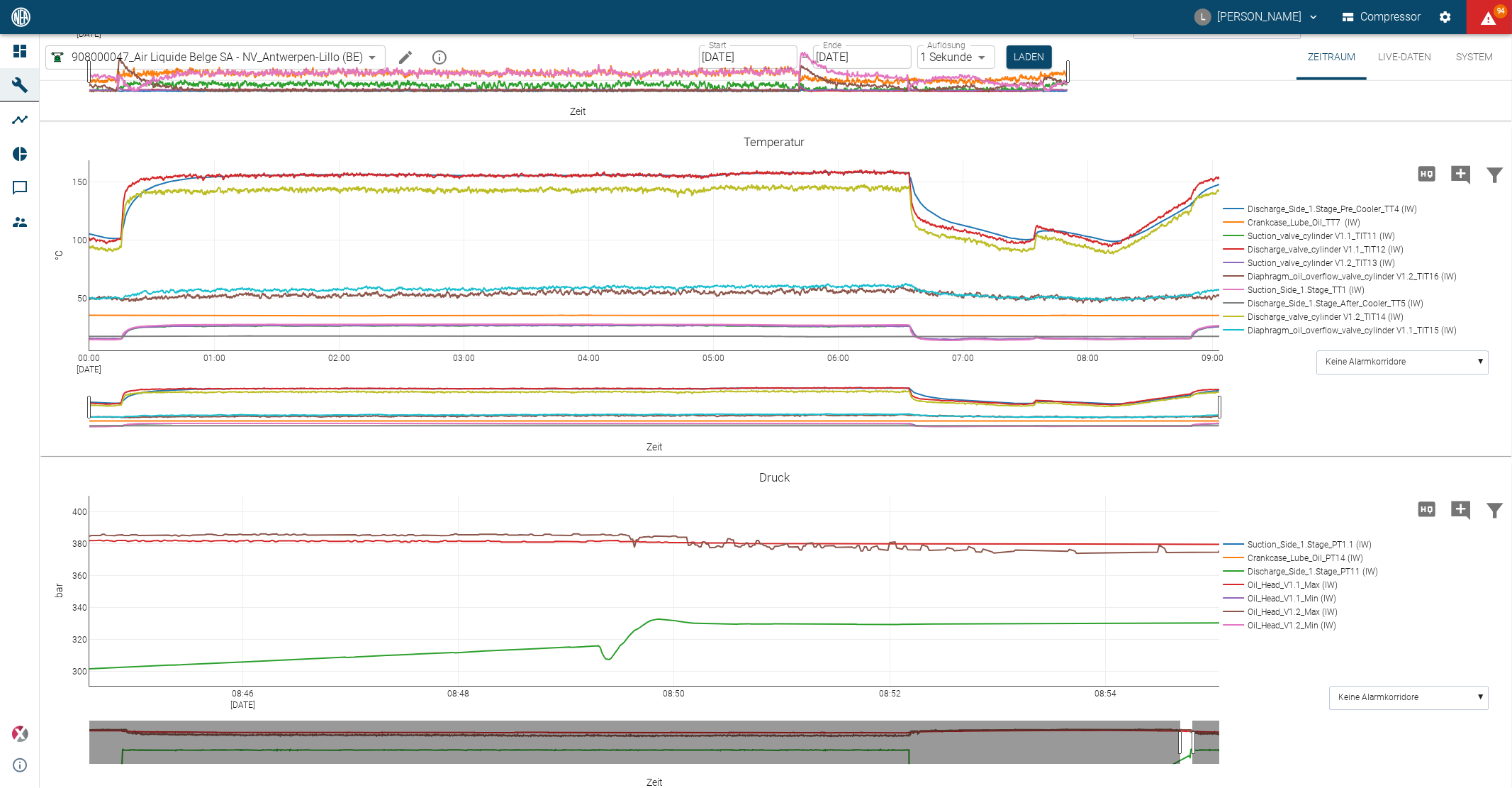
drag, startPoint x: 1217, startPoint y: 768, endPoint x: 724, endPoint y: 824, distance: 496.2
click at [724, 787] on html "L Luca Corigliano Compressor 94 Dashboard Maschinen Analysen Reports Kommentare…" at bounding box center [756, 394] width 1512 height 788
click at [1477, 482] on icon at bounding box center [1482, 476] width 11 height 11
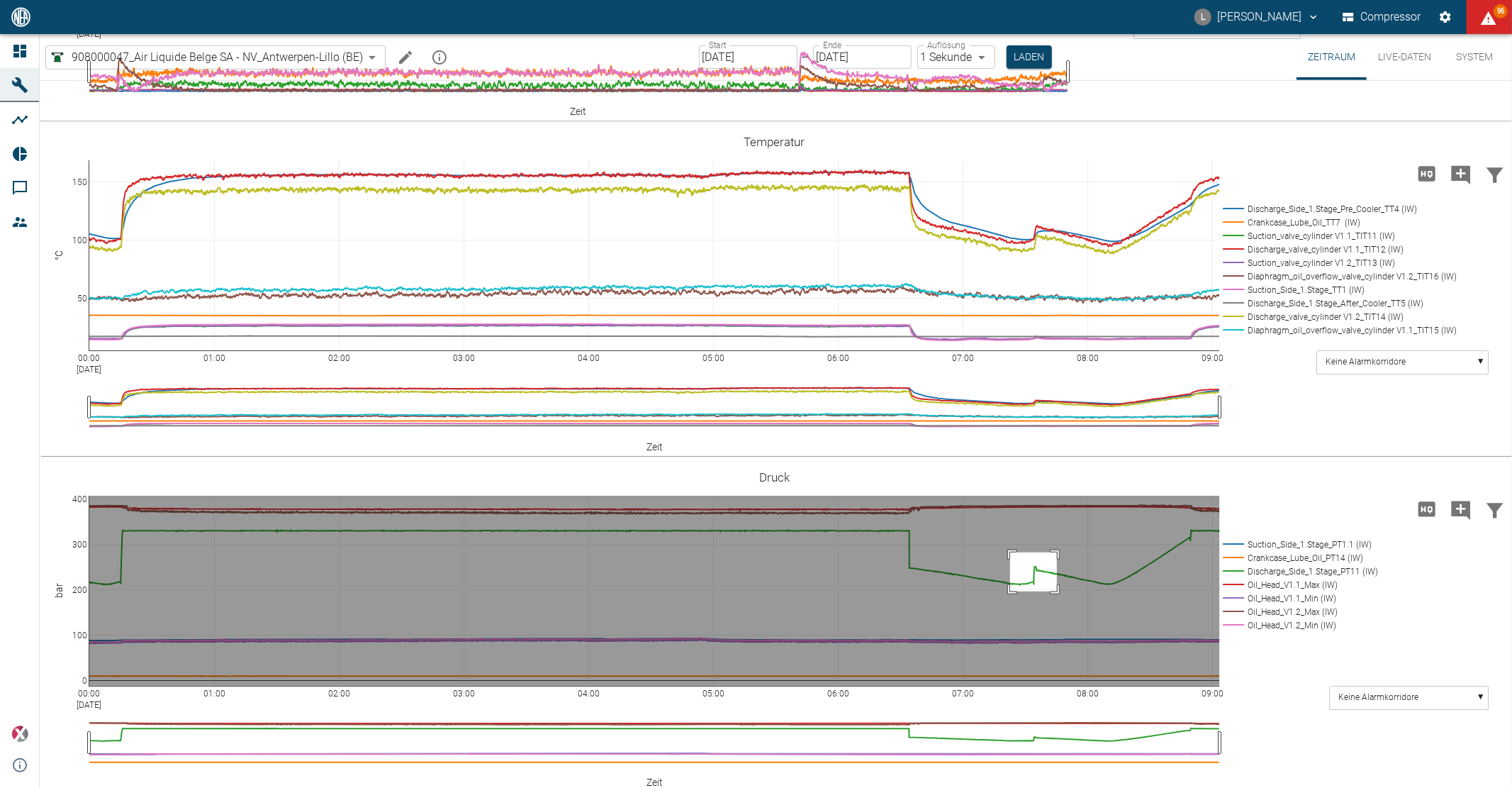
drag, startPoint x: 1010, startPoint y: 629, endPoint x: 1062, endPoint y: 680, distance: 72.8
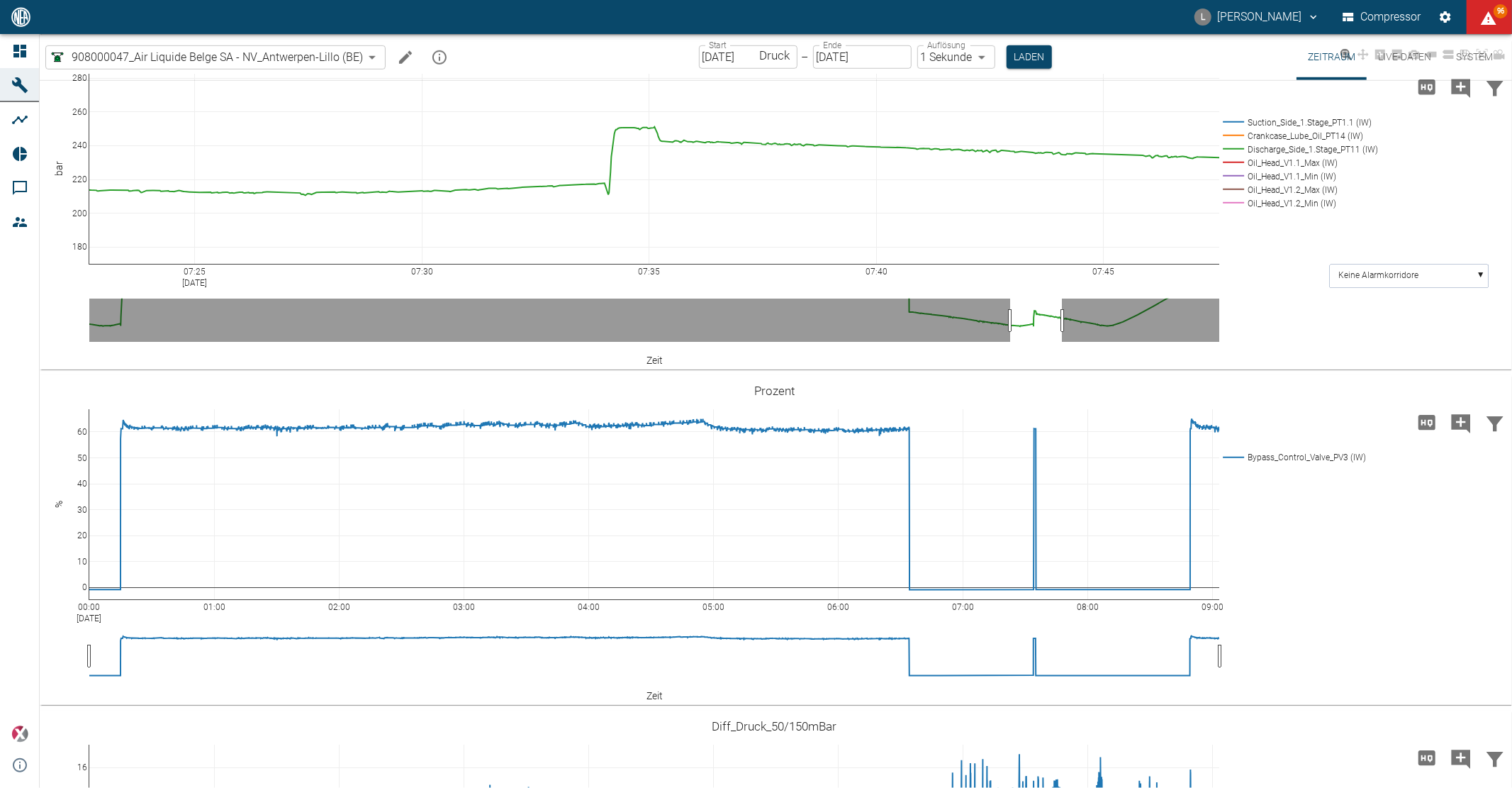
scroll to position [946, 0]
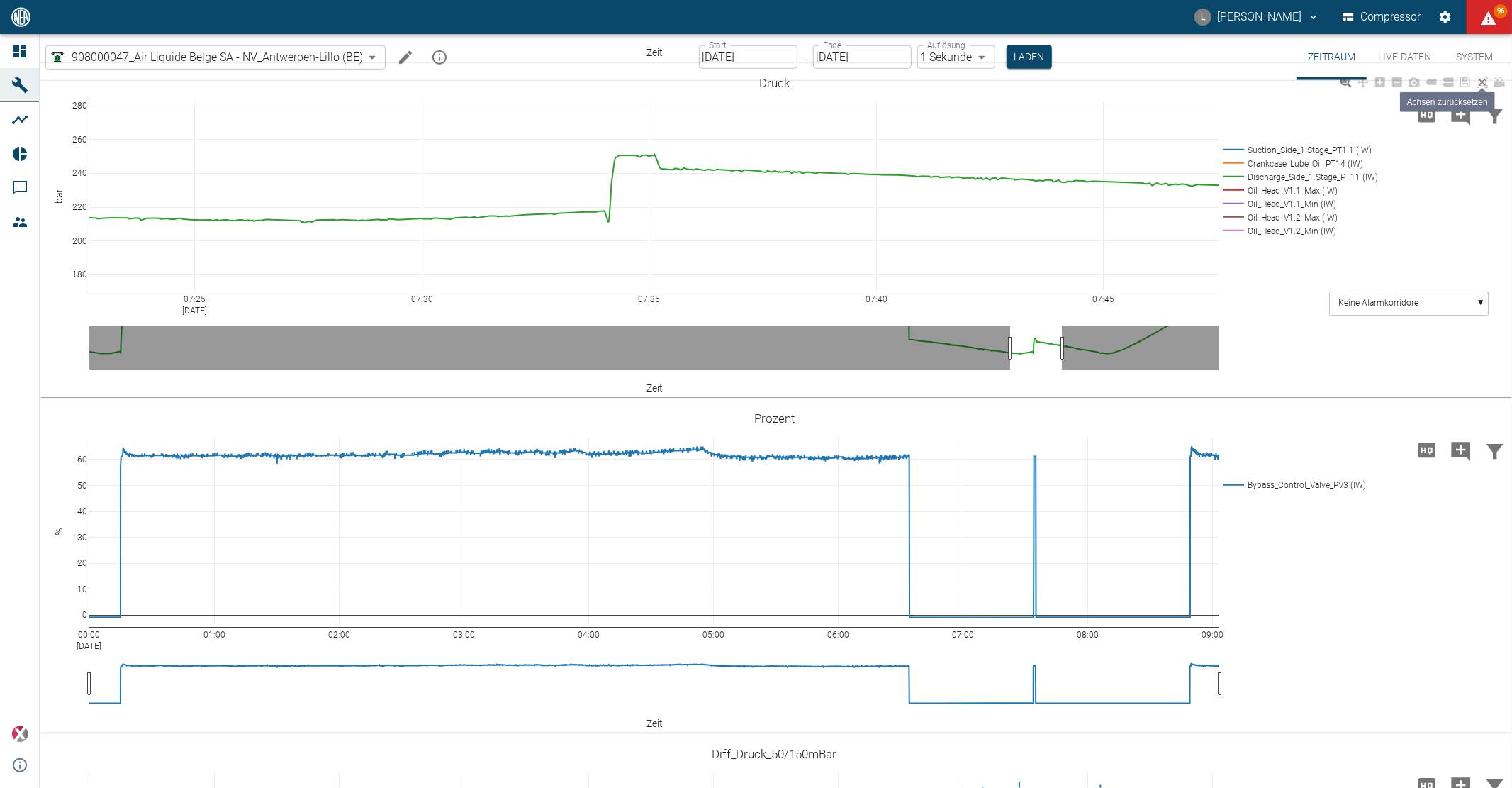
click at [1484, 88] on icon at bounding box center [1482, 81] width 11 height 11
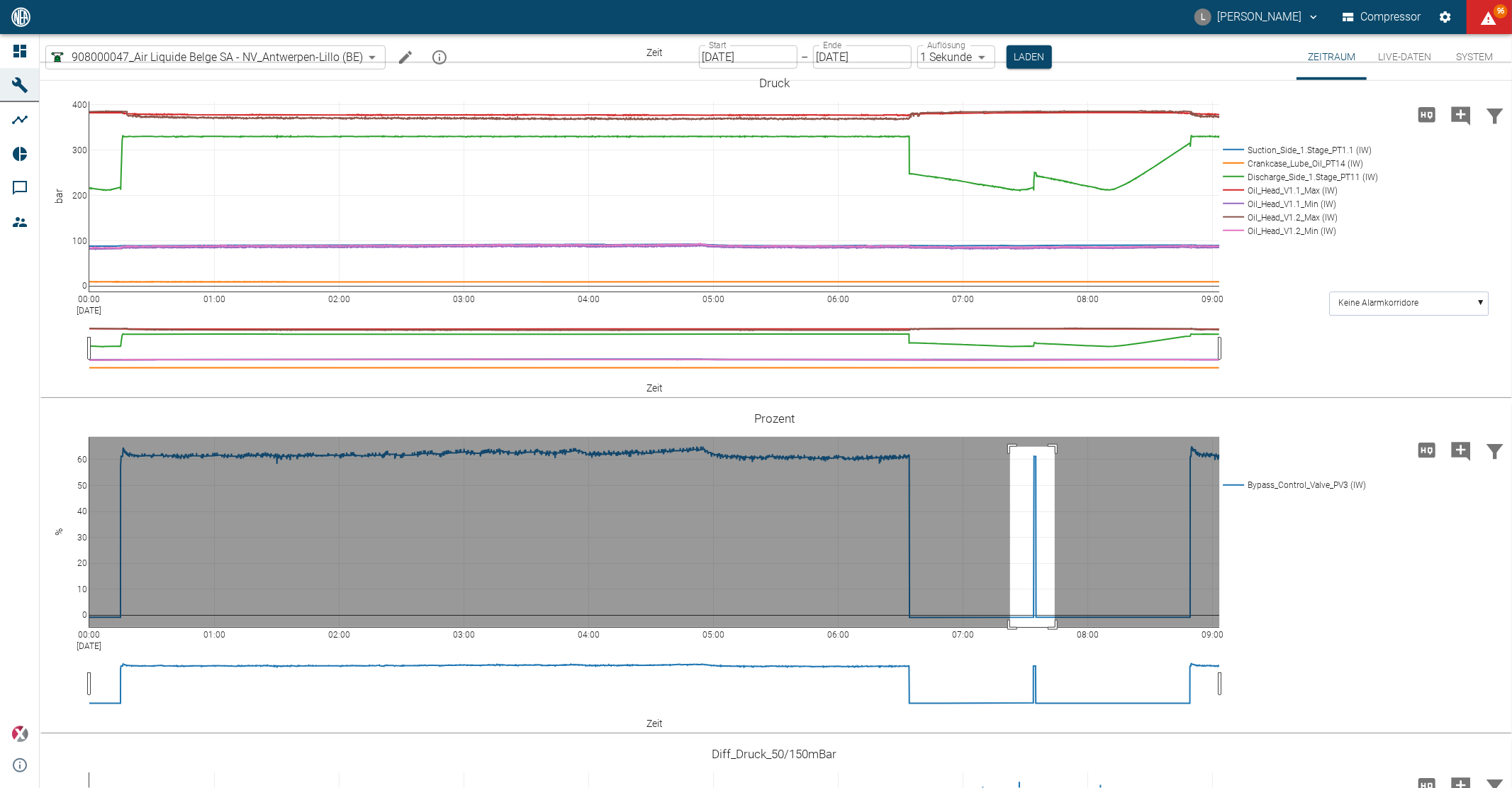
drag, startPoint x: 1010, startPoint y: 523, endPoint x: 1057, endPoint y: 717, distance: 199.6
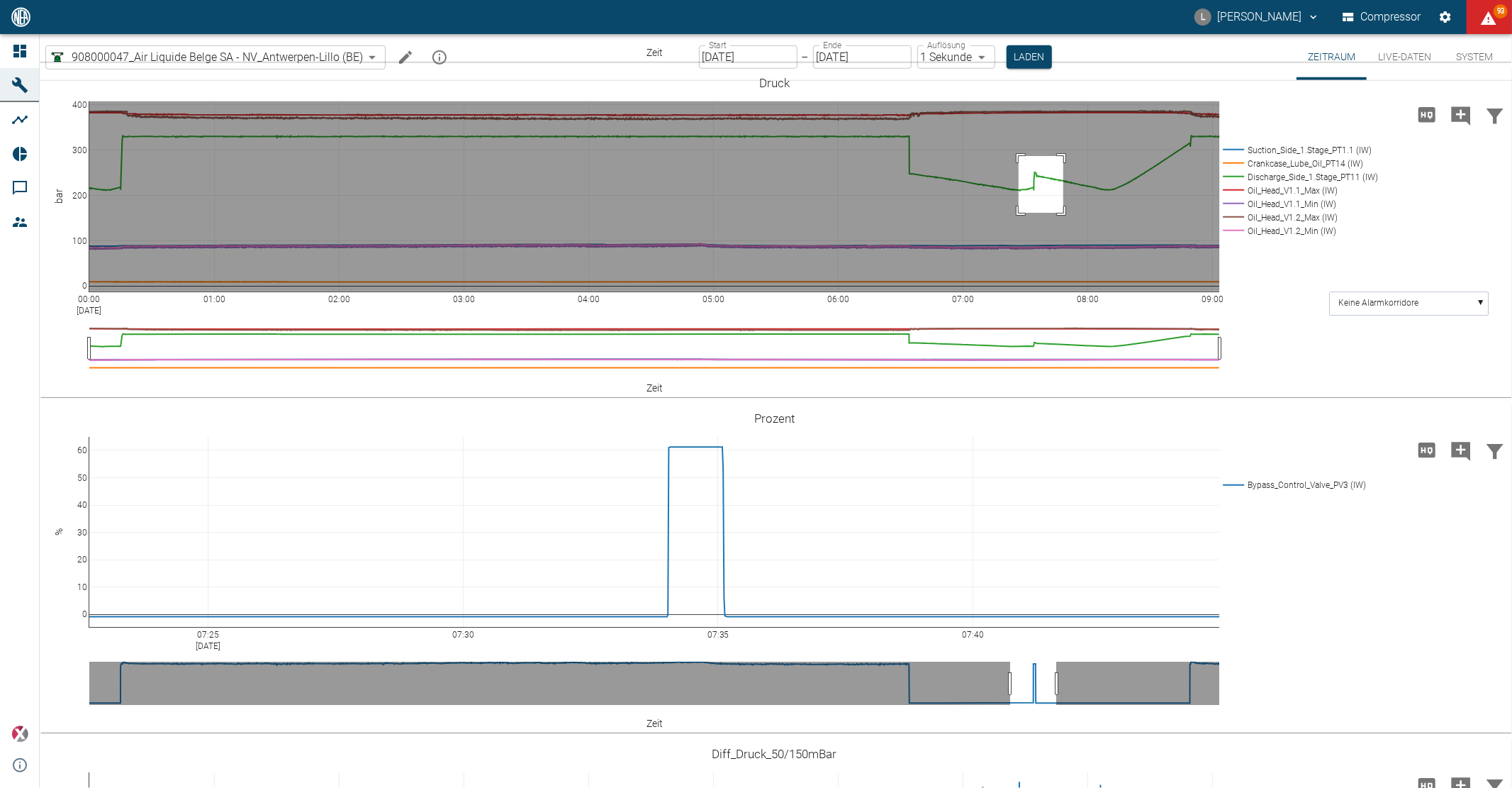
drag, startPoint x: 1019, startPoint y: 233, endPoint x: 1064, endPoint y: 292, distance: 74.2
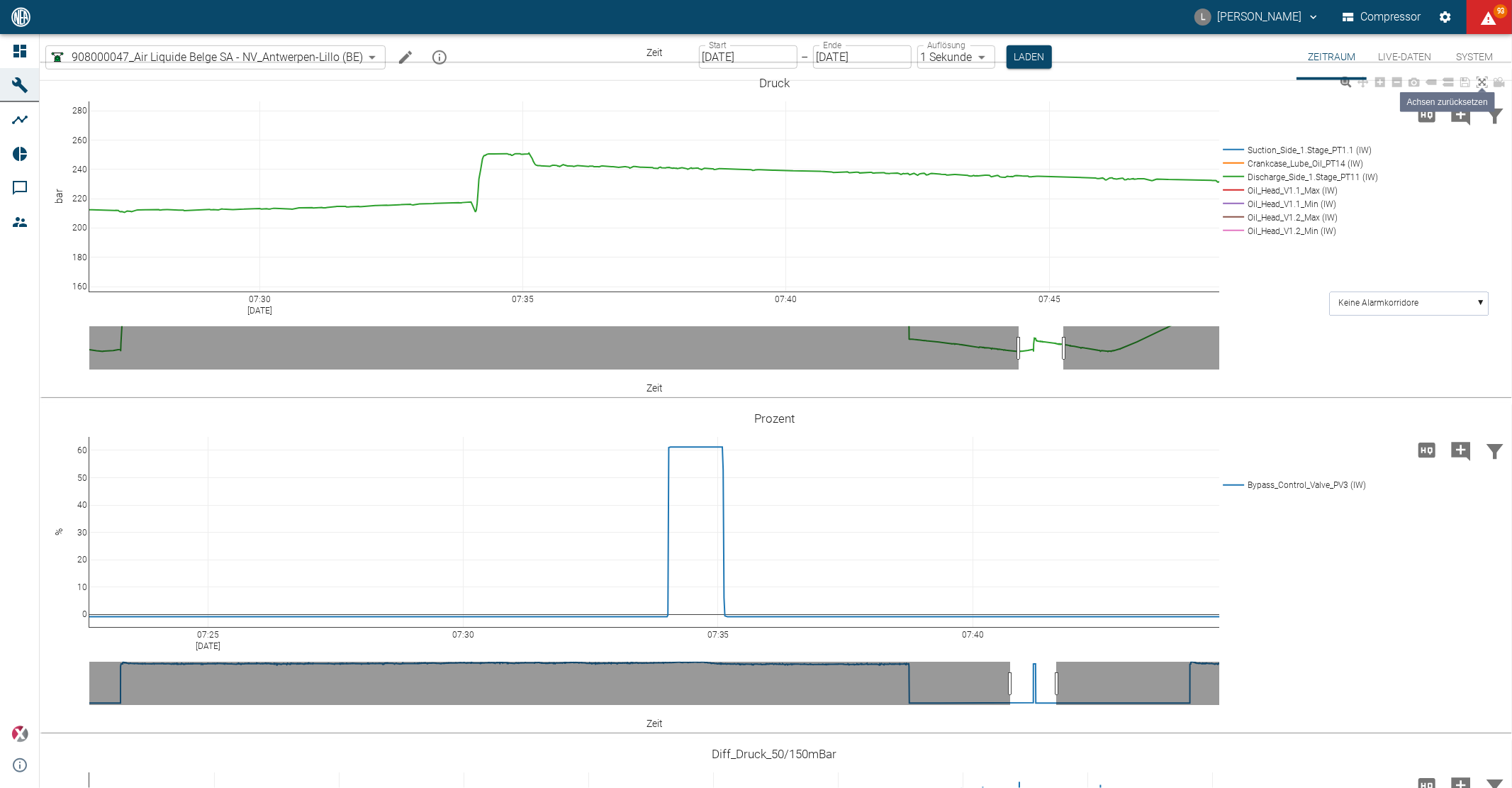
click at [1476, 90] on link at bounding box center [1482, 83] width 17 height 16
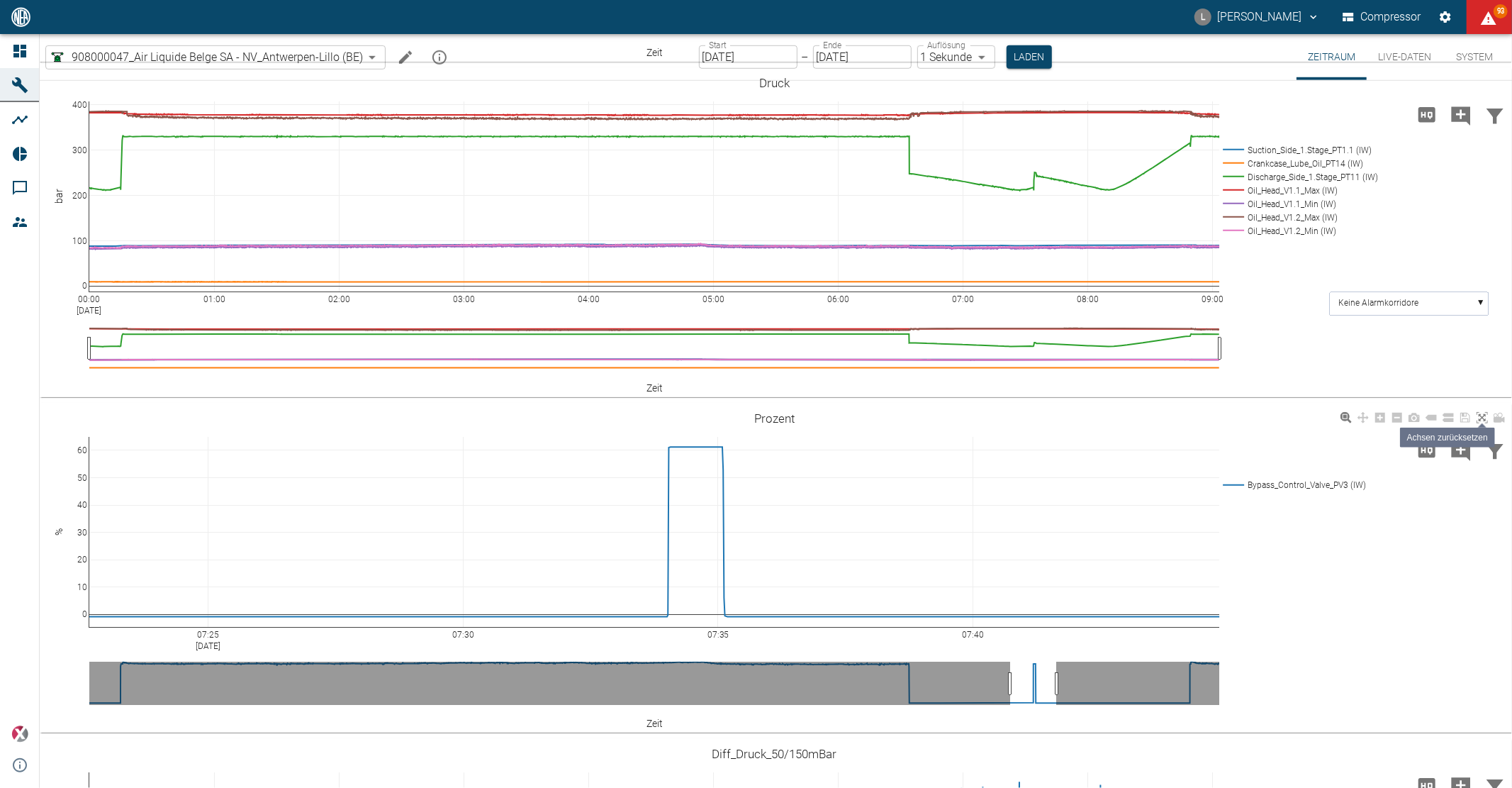
click at [1479, 423] on icon at bounding box center [1482, 417] width 11 height 11
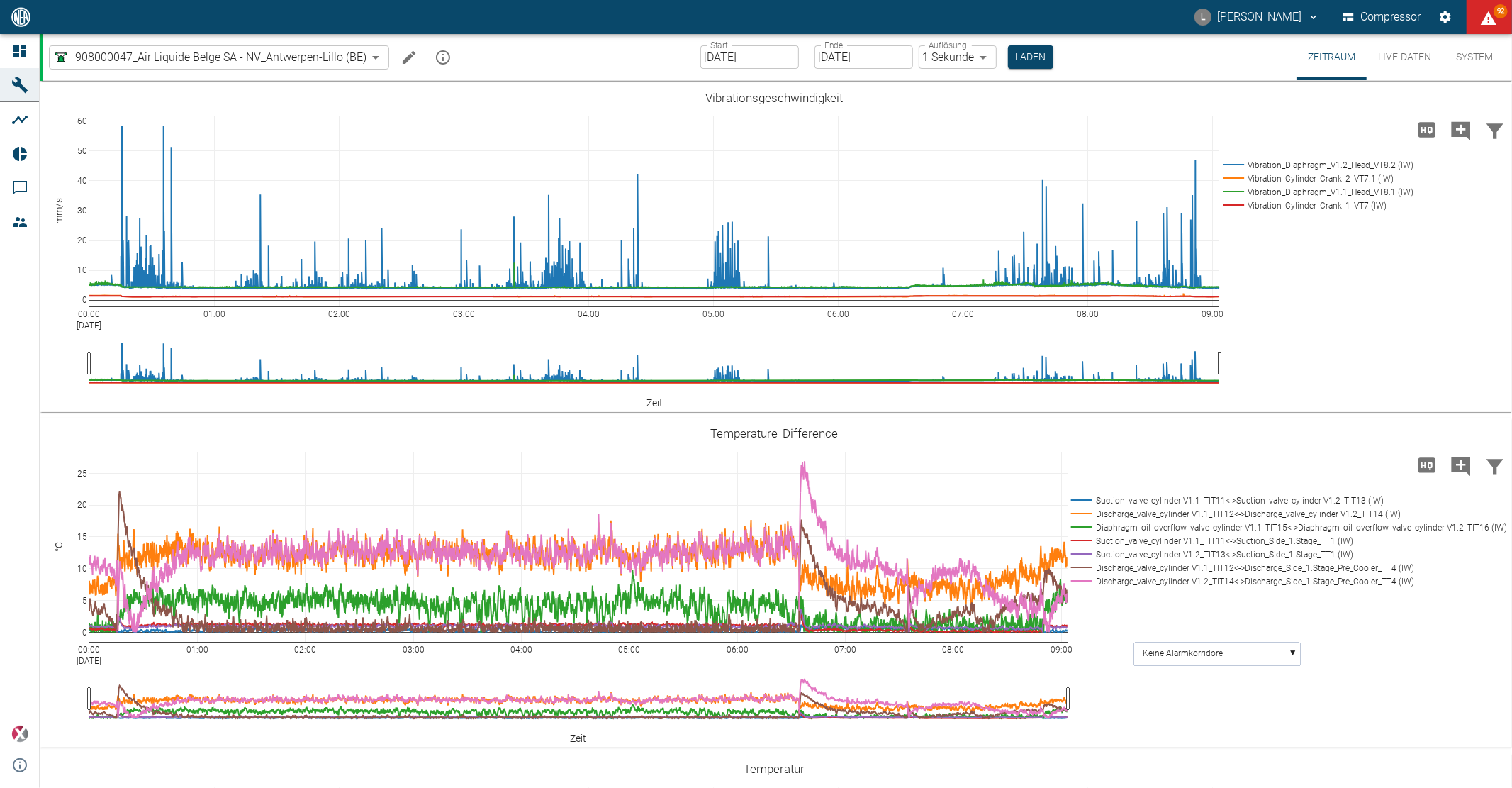
scroll to position [946, 0]
